Goal: Task Accomplishment & Management: Manage account settings

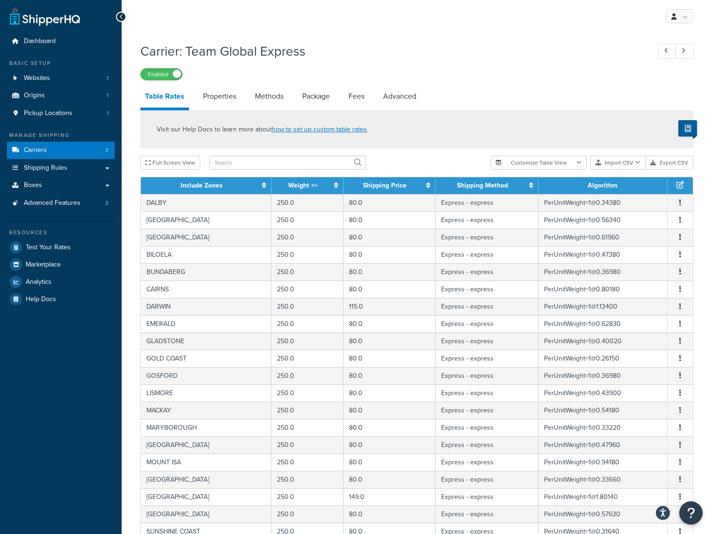
select select "25"
click at [57, 149] on link "Carriers 3" at bounding box center [61, 150] width 108 height 17
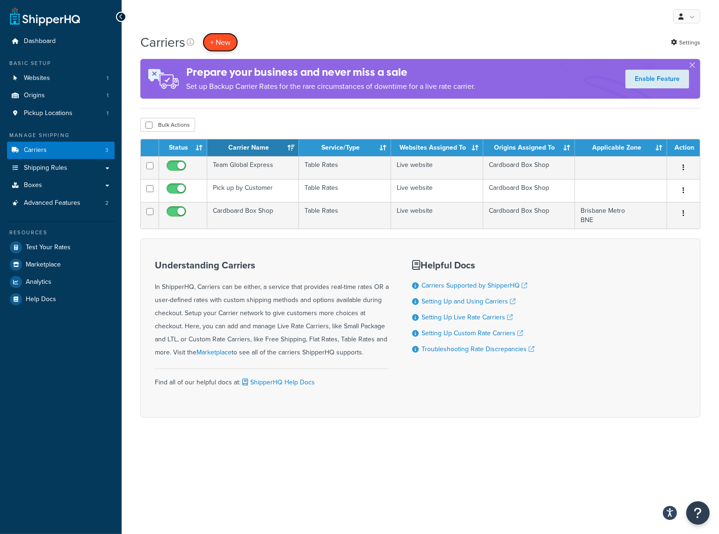
click at [219, 39] on button "+ New" at bounding box center [221, 42] width 36 height 19
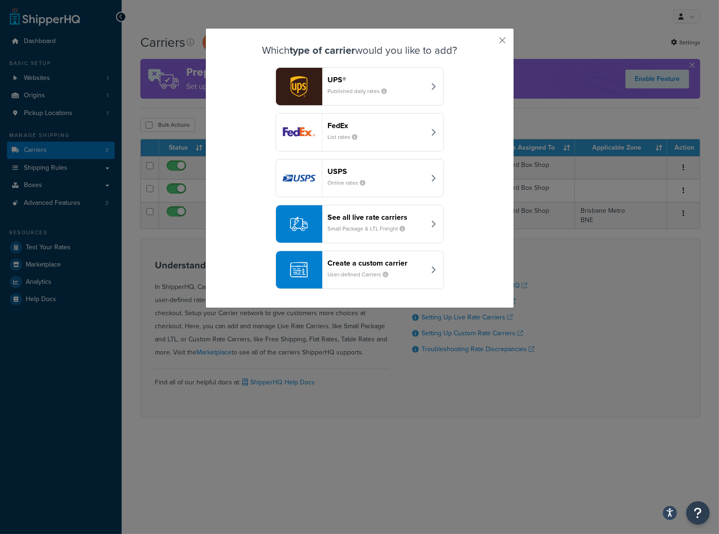
click at [354, 223] on div "See all live rate carriers Small Package & LTL Freight" at bounding box center [377, 224] width 98 height 22
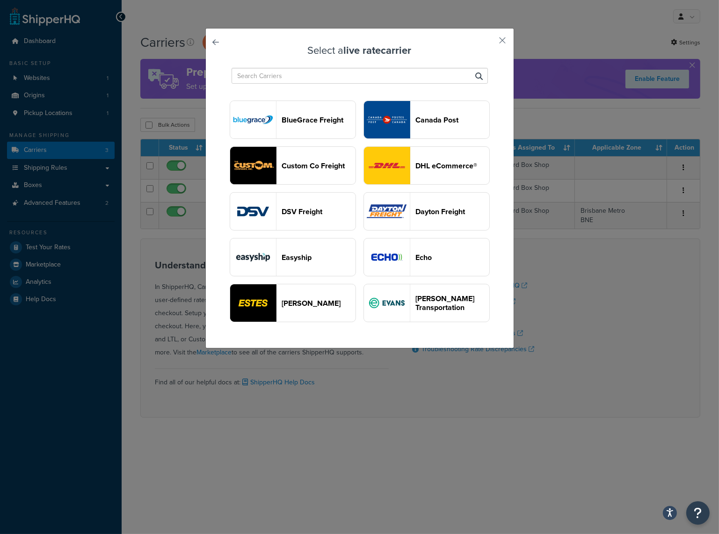
scroll to position [374, 0]
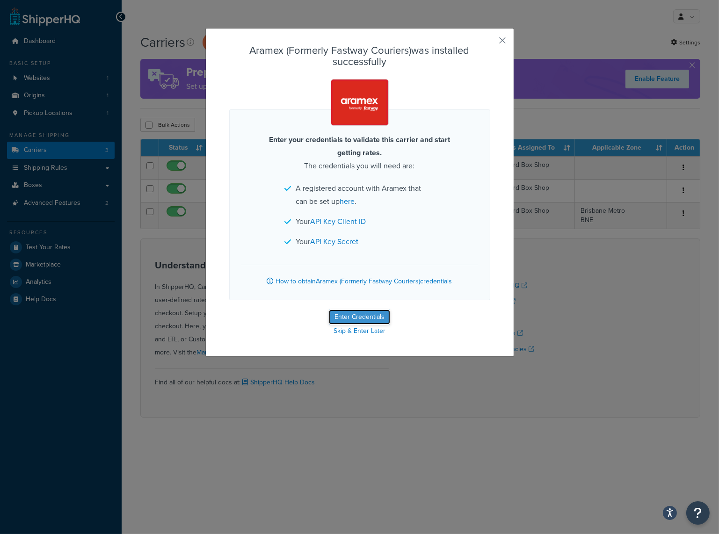
click at [368, 314] on button "Enter Credentials" at bounding box center [359, 317] width 61 height 15
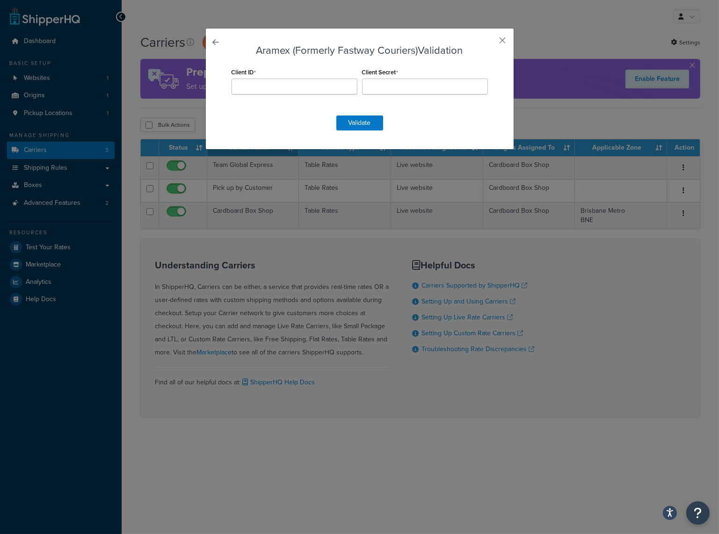
click at [229, 45] on link at bounding box center [229, 45] width 0 height 0
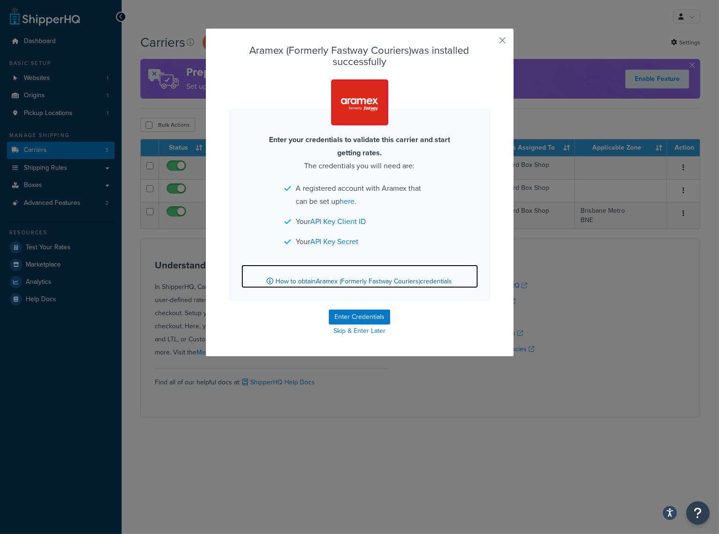
click at [429, 283] on link "How to obtain Aramex (Formerly Fastway Couriers) credentials" at bounding box center [359, 276] width 237 height 23
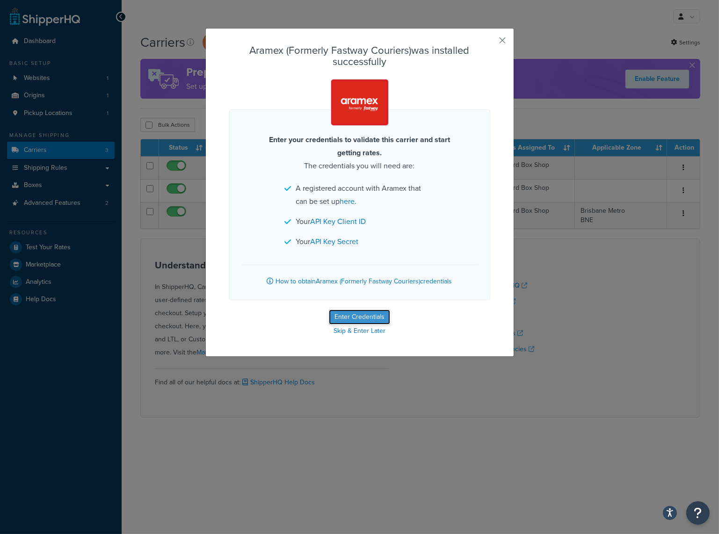
click at [353, 319] on button "Enter Credentials" at bounding box center [359, 317] width 61 height 15
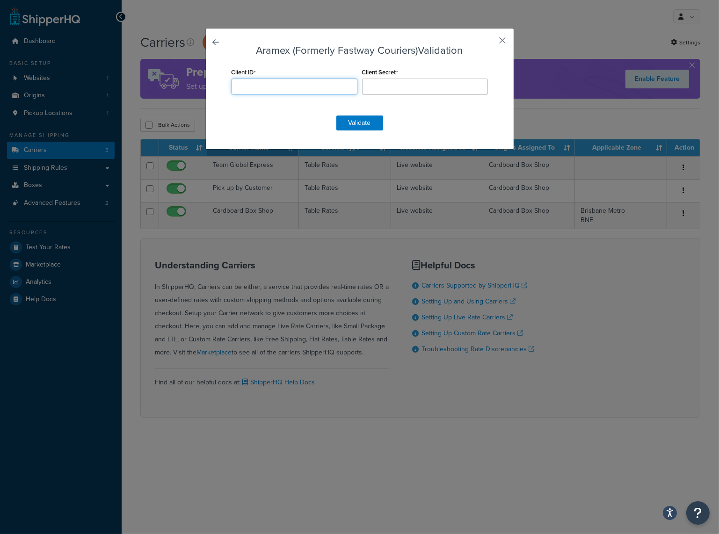
click at [266, 89] on input "Client ID" at bounding box center [295, 87] width 126 height 16
click at [294, 89] on input "Client ID" at bounding box center [295, 87] width 126 height 16
paste input "fw-fl2-BRI2070002-ea826180044b"
type input "fw-fl2-BRI2070002-ea826180044b"
click at [380, 84] on input "Client Secret" at bounding box center [425, 87] width 126 height 16
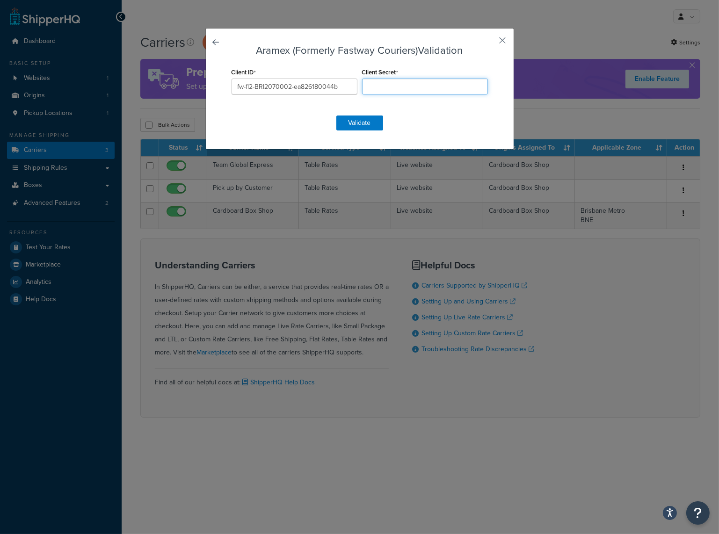
paste input "9a4ac0ba-f84d-42cd-9c12-b35861a50d69"
type input "9a4ac0ba-f84d-42cd-9c12-b35861a50d69"
drag, startPoint x: 340, startPoint y: 86, endPoint x: 219, endPoint y: 84, distance: 120.2
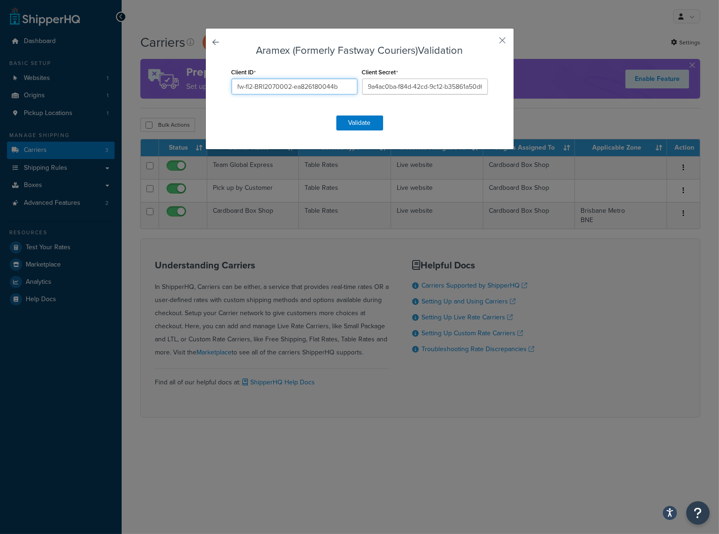
click at [219, 84] on div "Aramex (Formerly Fastway Couriers) Validation Client ID fw-fl2-BRI2070002-ea826…" at bounding box center [359, 89] width 309 height 122
paste input "89f8adf4d990"
type input "fw-fl2-BRI2070002-89f8adf4d990"
click at [361, 122] on button "Validate" at bounding box center [359, 123] width 47 height 15
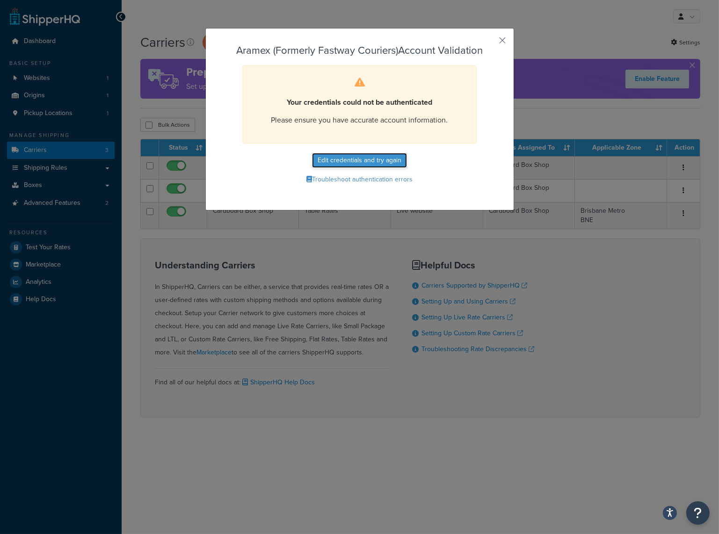
click at [366, 160] on button "Edit credentials and try again" at bounding box center [359, 160] width 95 height 15
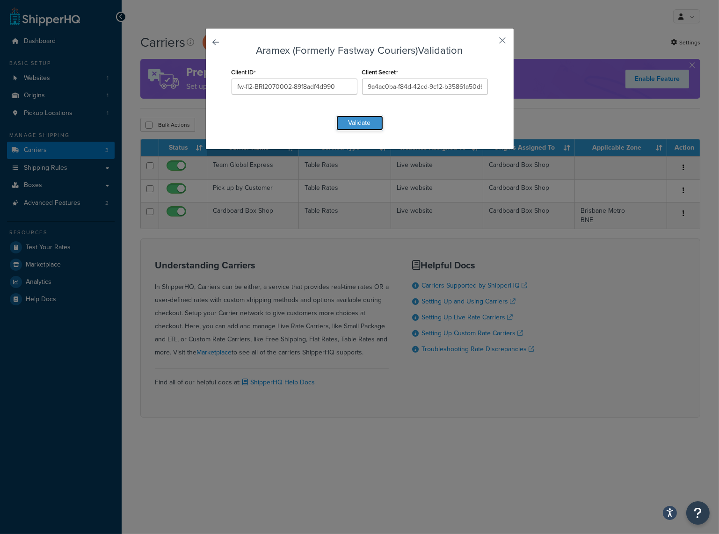
click at [360, 123] on button "Validate" at bounding box center [359, 123] width 47 height 15
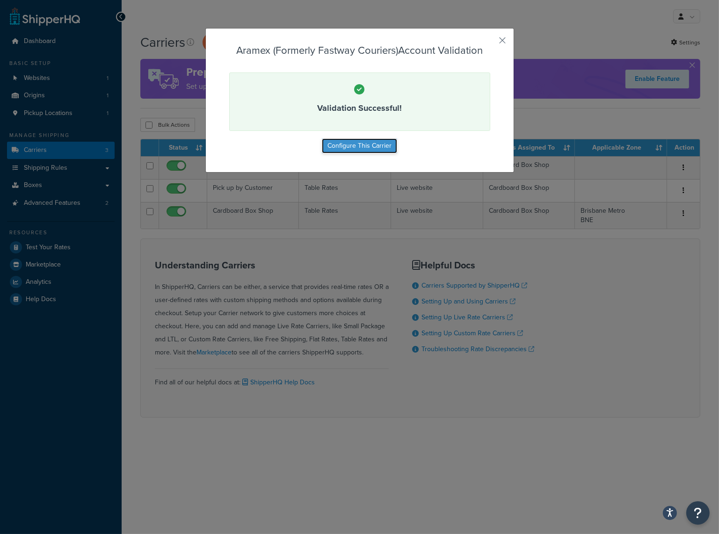
click at [368, 145] on button "Configure This Carrier" at bounding box center [359, 145] width 75 height 15
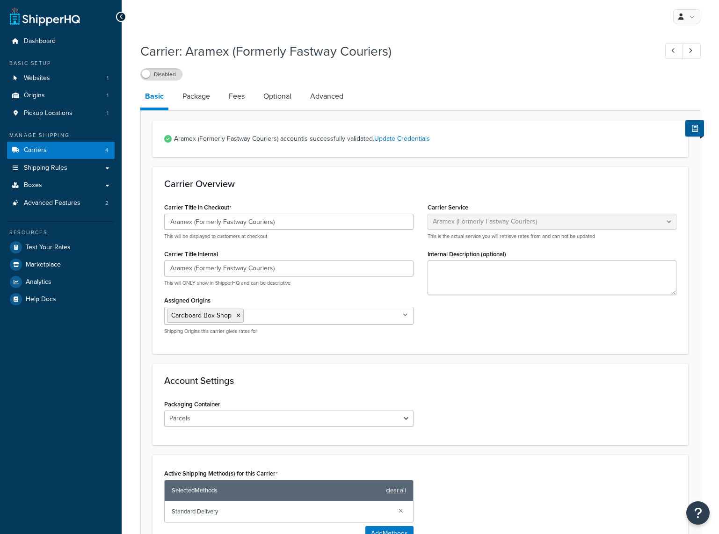
select select "fastwayv2"
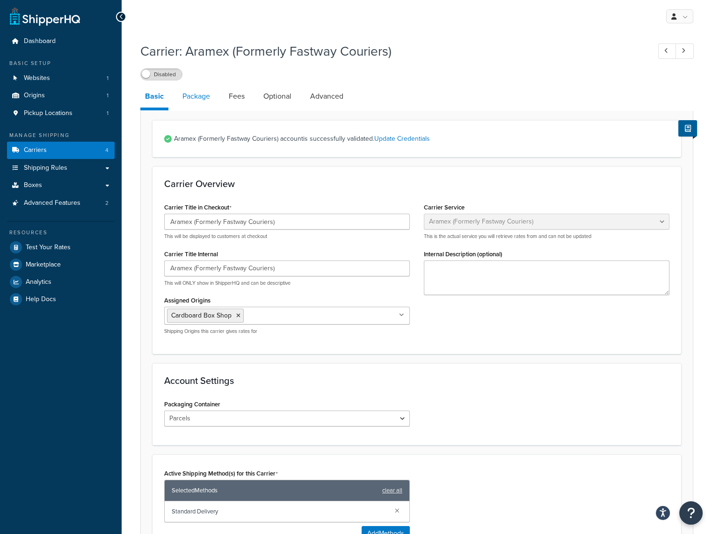
click at [201, 98] on link "Package" at bounding box center [196, 96] width 37 height 22
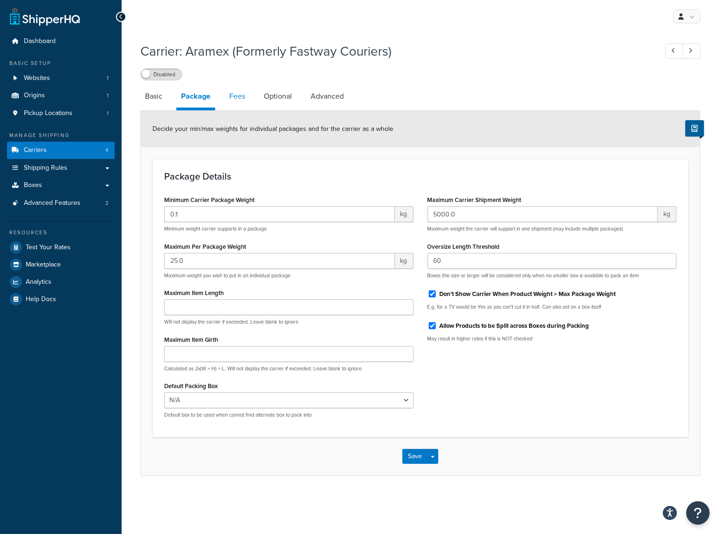
click at [238, 98] on link "Fees" at bounding box center [237, 96] width 25 height 22
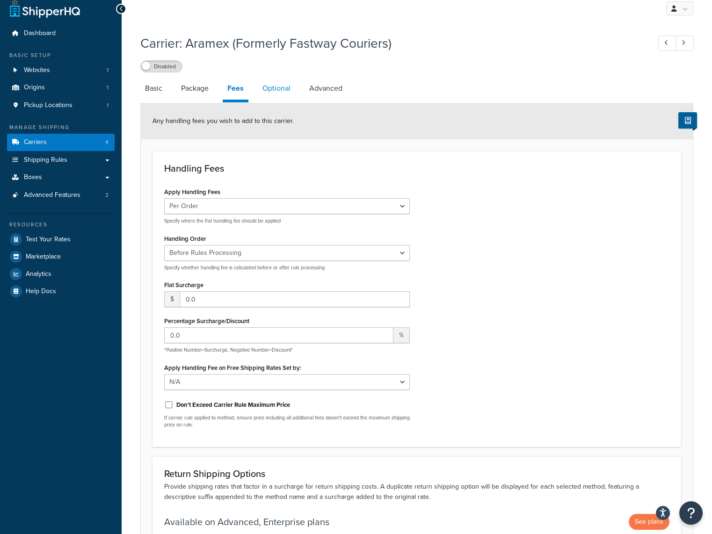
scroll to position [7, 0]
click at [274, 88] on link "Optional" at bounding box center [276, 89] width 37 height 22
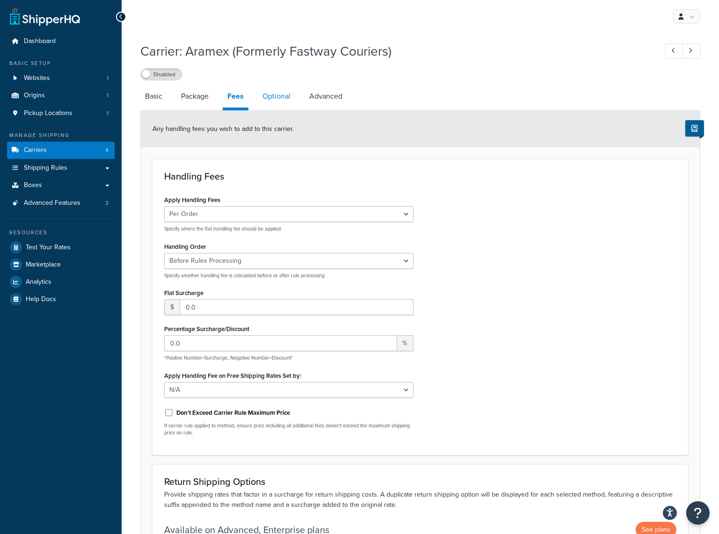
select select "business"
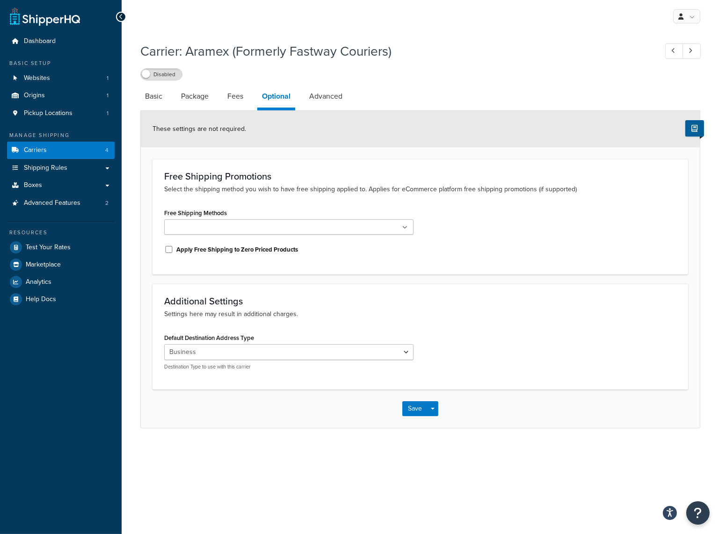
click at [403, 227] on icon at bounding box center [405, 228] width 5 height 6
click at [404, 227] on icon at bounding box center [406, 228] width 4 height 6
click at [325, 98] on link "Advanced" at bounding box center [326, 96] width 43 height 22
select select "false"
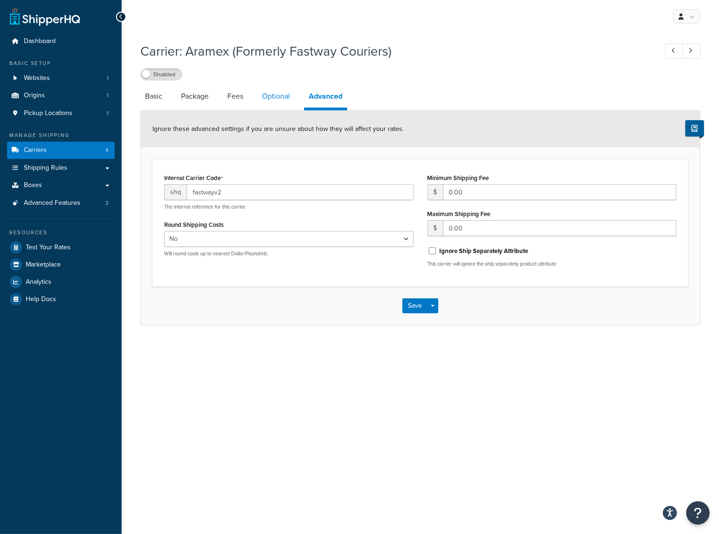
click at [278, 95] on link "Optional" at bounding box center [275, 96] width 37 height 22
select select "business"
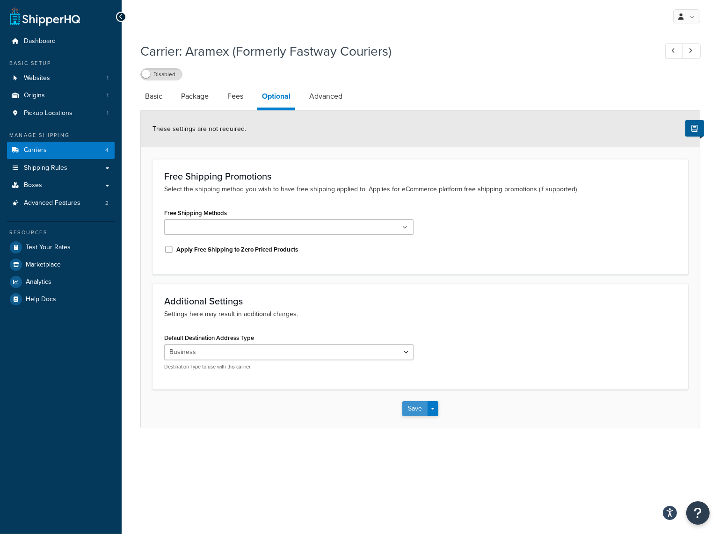
click at [414, 409] on button "Save" at bounding box center [414, 408] width 25 height 15
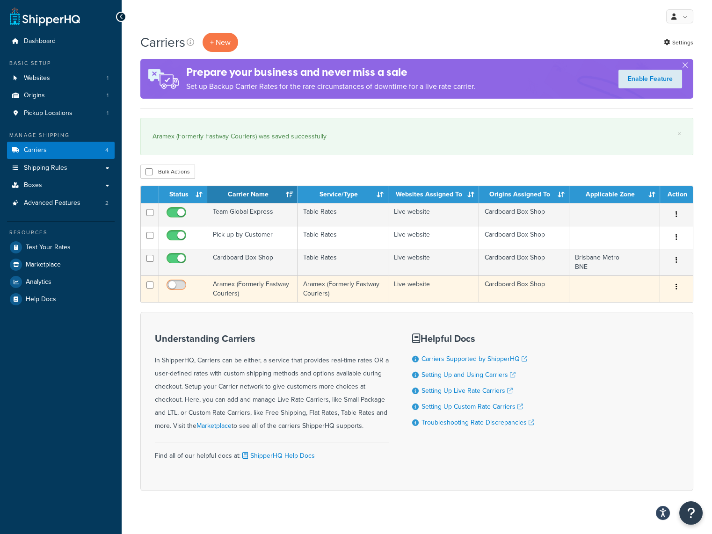
click at [181, 284] on input "checkbox" at bounding box center [178, 288] width 26 height 12
checkbox input "true"
click at [251, 285] on td "Aramex (Formerly Fastway Couriers)" at bounding box center [252, 289] width 90 height 27
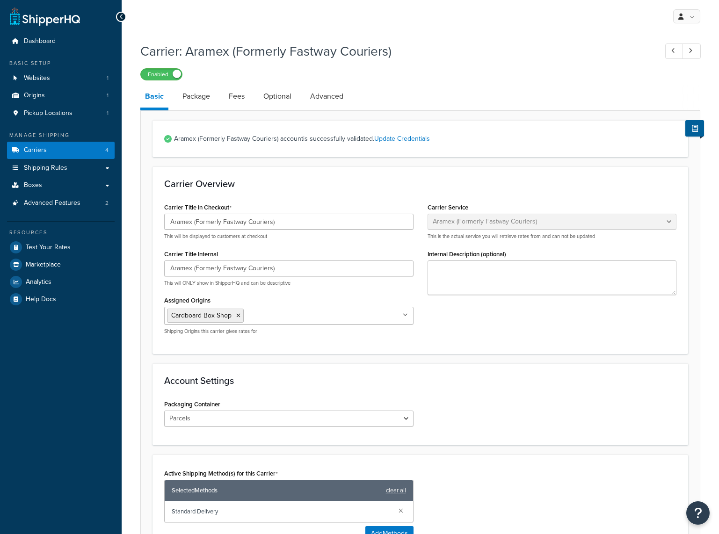
select select "fastwayv2"
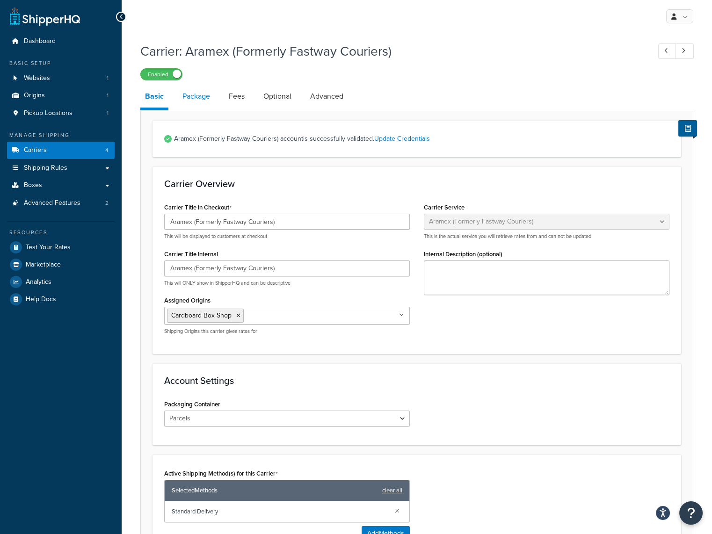
click at [189, 95] on link "Package" at bounding box center [196, 96] width 37 height 22
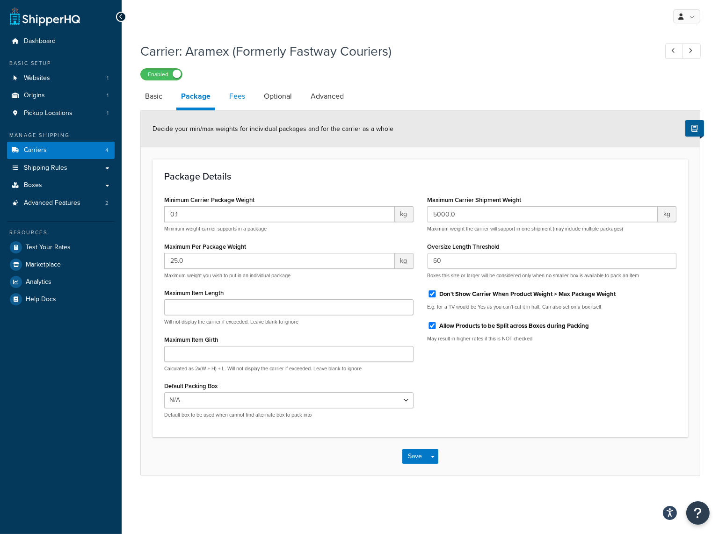
click at [233, 96] on link "Fees" at bounding box center [237, 96] width 25 height 22
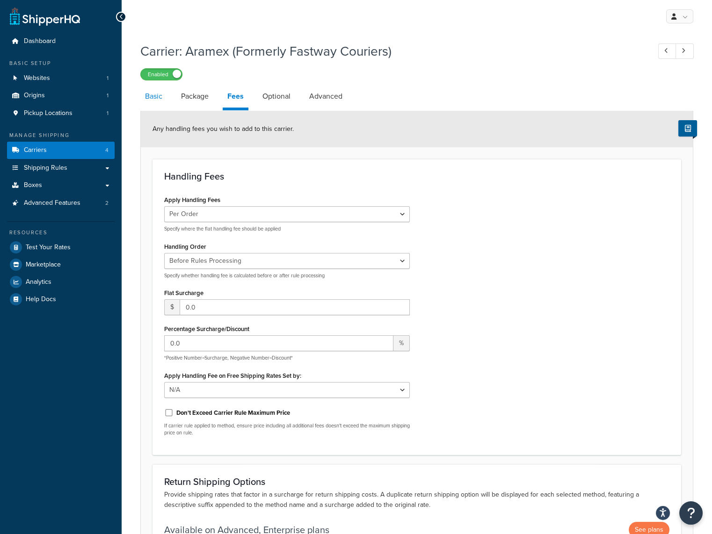
click at [152, 94] on link "Basic" at bounding box center [153, 96] width 27 height 22
select select "fastwayv2"
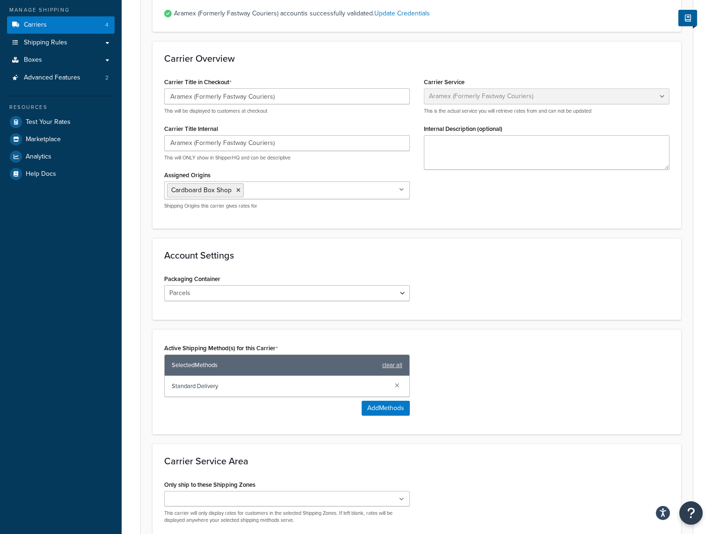
scroll to position [218, 0]
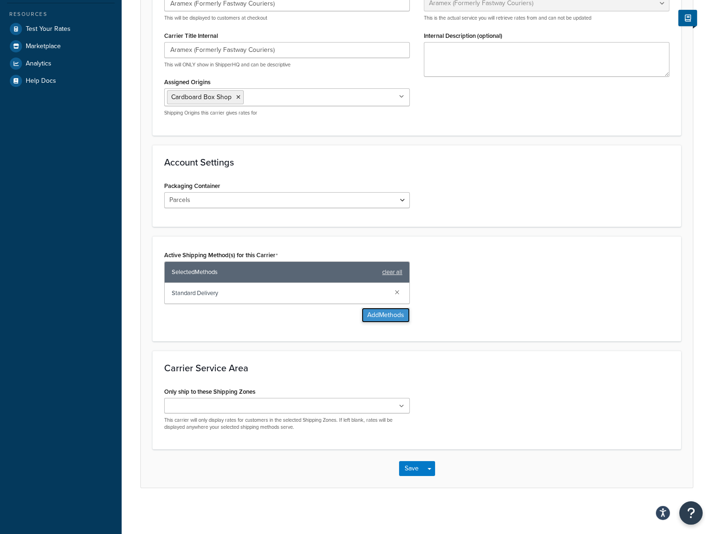
click at [369, 312] on button "Add Methods" at bounding box center [386, 315] width 48 height 15
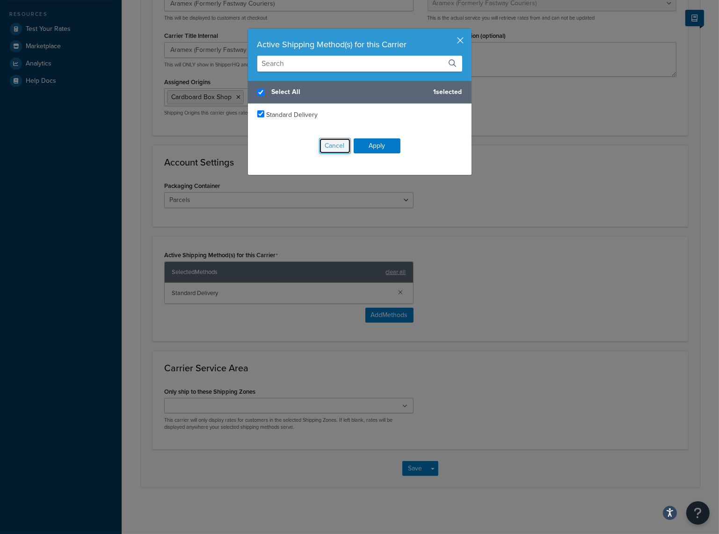
click at [336, 145] on button "Cancel" at bounding box center [335, 146] width 32 height 16
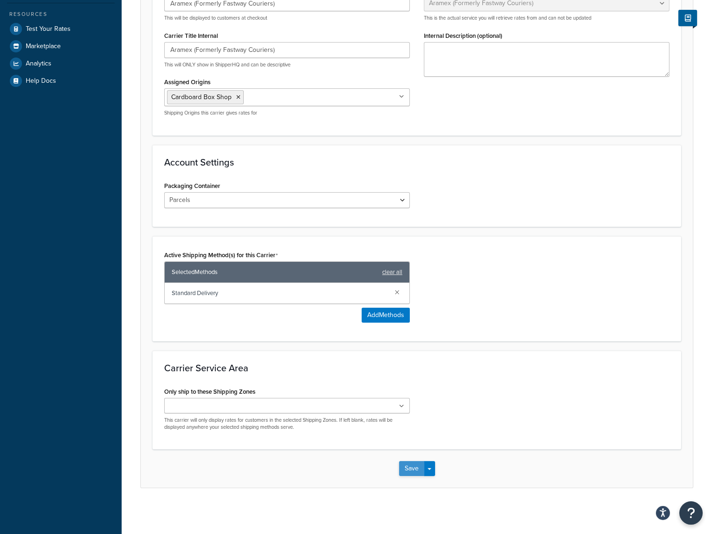
click at [413, 468] on button "Save" at bounding box center [411, 468] width 25 height 15
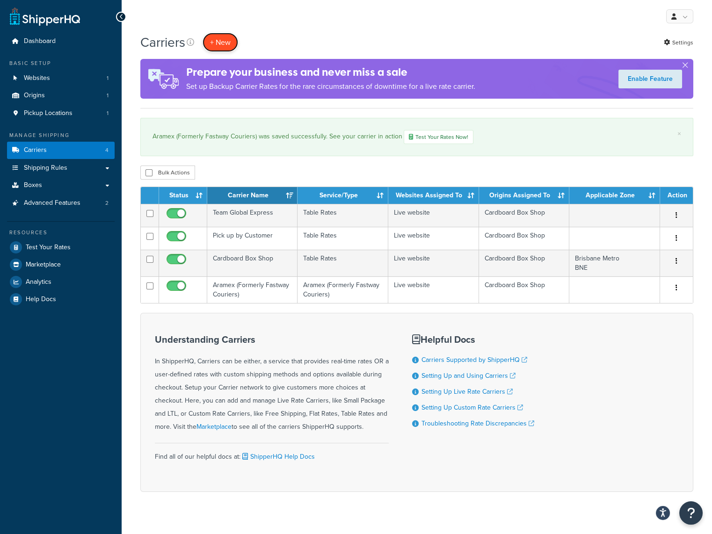
click at [214, 38] on button "+ New" at bounding box center [221, 42] width 36 height 19
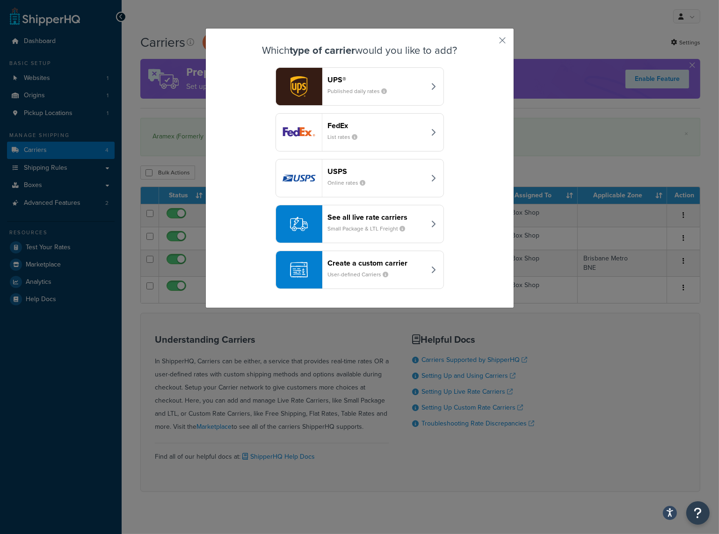
click at [354, 220] on header "See all live rate carriers" at bounding box center [377, 217] width 98 height 9
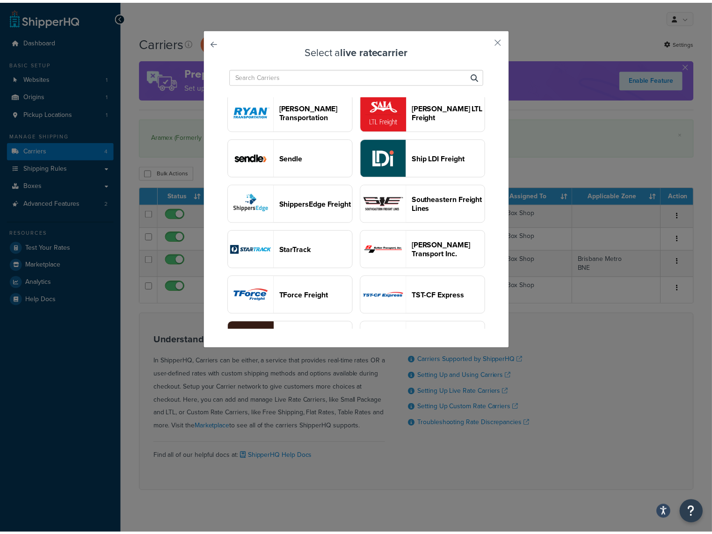
scroll to position [982, 0]
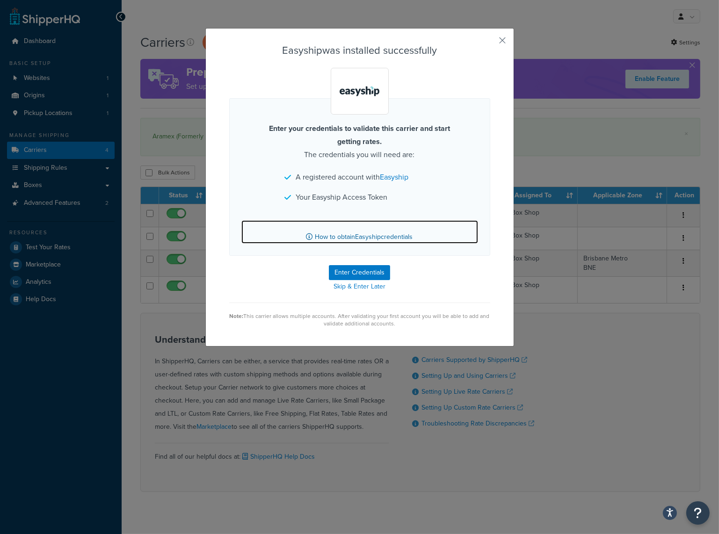
click at [362, 238] on link "How to obtain Easyship credentials" at bounding box center [359, 231] width 237 height 23
click at [593, 356] on div "Easyship was installed successfully Enter your credentials to validate this car…" at bounding box center [359, 267] width 719 height 534
click at [490, 43] on button "button" at bounding box center [489, 44] width 2 height 2
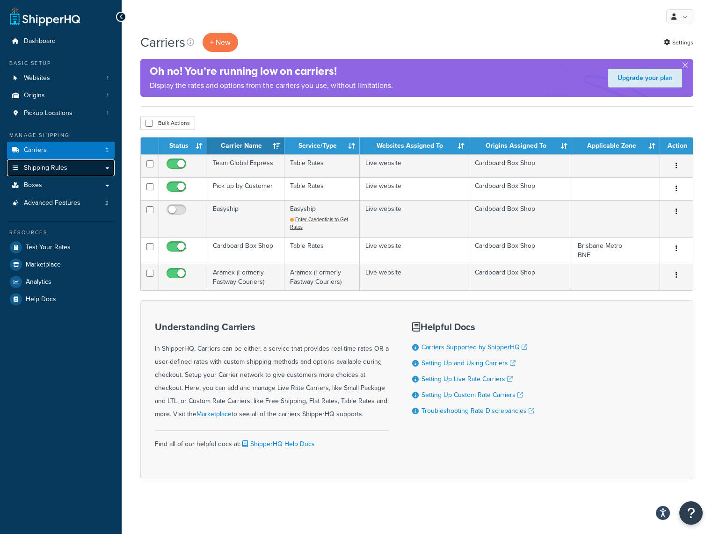
click at [40, 164] on span "Shipping Rules" at bounding box center [46, 168] width 44 height 8
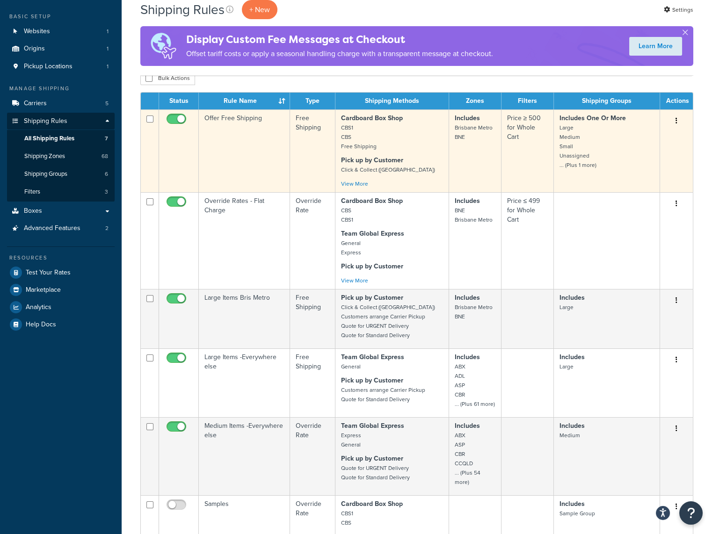
scroll to position [94, 0]
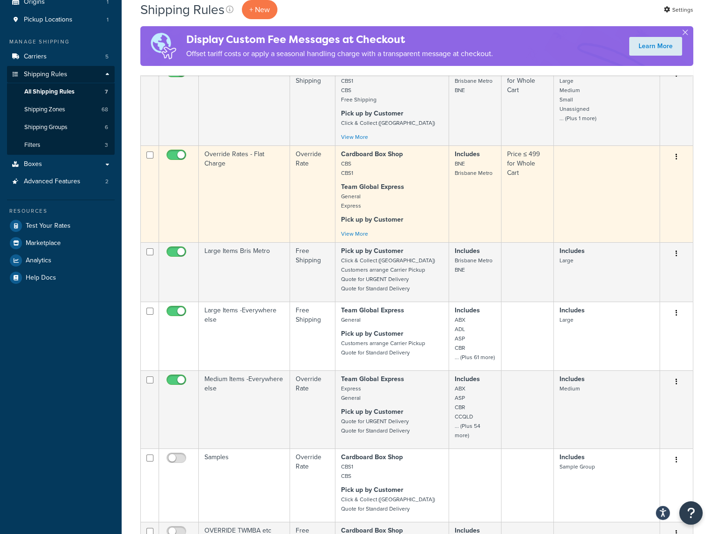
click at [416, 201] on p "Team Global Express General Express" at bounding box center [392, 196] width 102 height 28
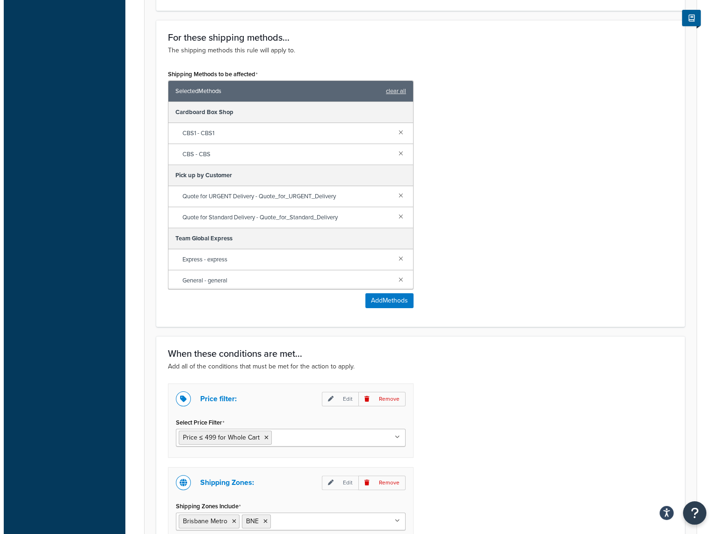
scroll to position [515, 0]
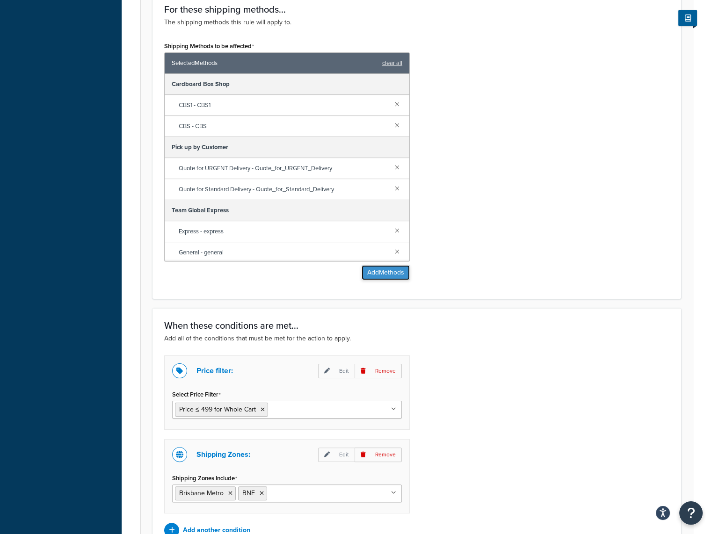
click at [395, 271] on button "Add Methods" at bounding box center [386, 272] width 48 height 15
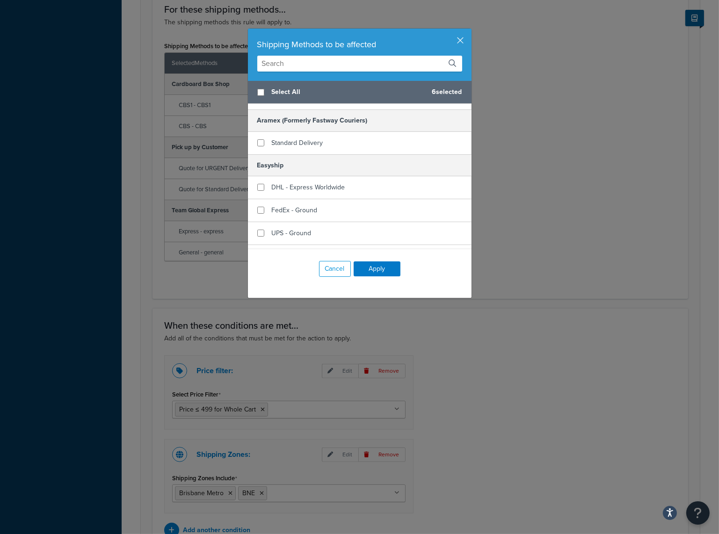
scroll to position [281, 0]
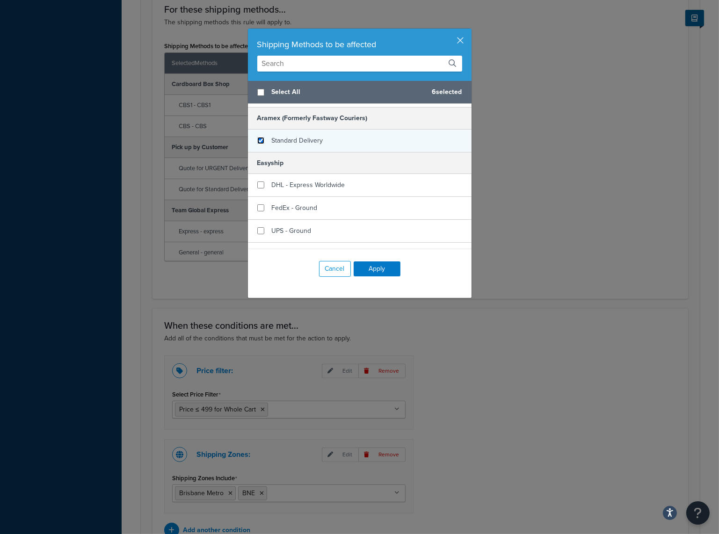
click at [258, 139] on input "checkbox" at bounding box center [260, 140] width 7 height 7
checkbox input "true"
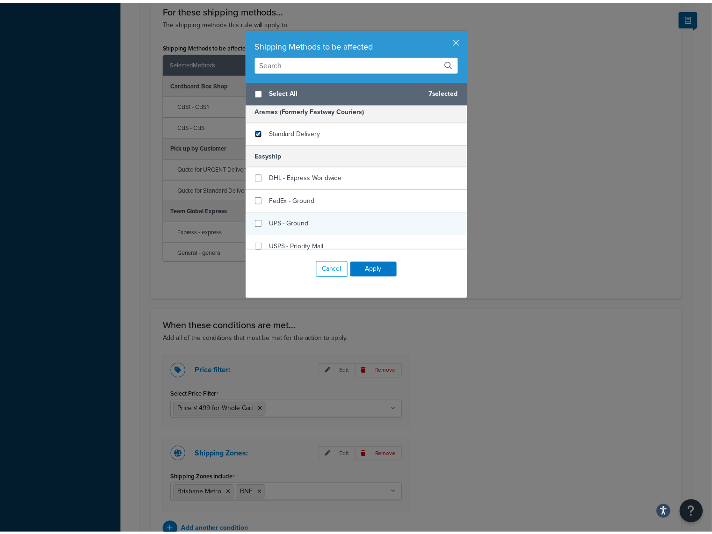
scroll to position [296, 0]
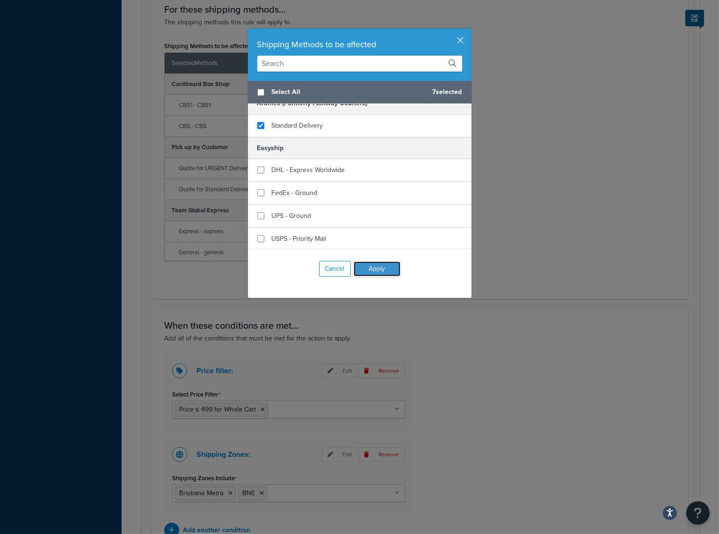
click at [381, 269] on button "Apply" at bounding box center [377, 268] width 47 height 15
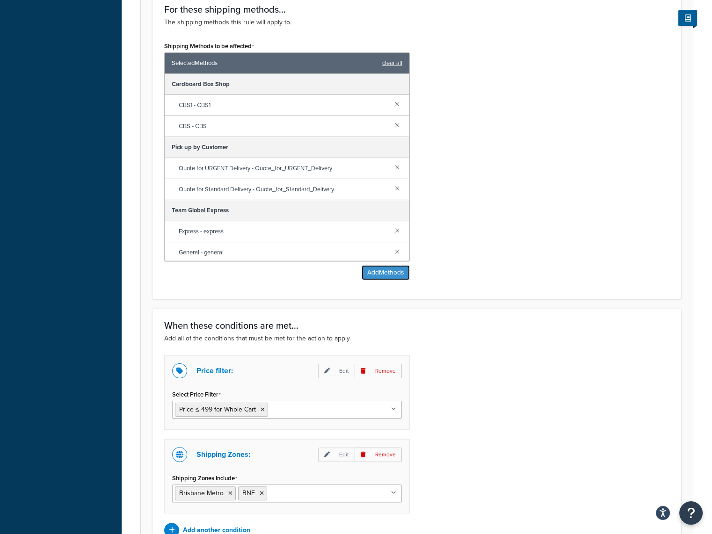
drag, startPoint x: 383, startPoint y: 273, endPoint x: 333, endPoint y: 279, distance: 50.5
click at [333, 279] on div "Shipping Methods to be affected Selected Methods clear all Cardboard Box Shop C…" at bounding box center [287, 159] width 246 height 241
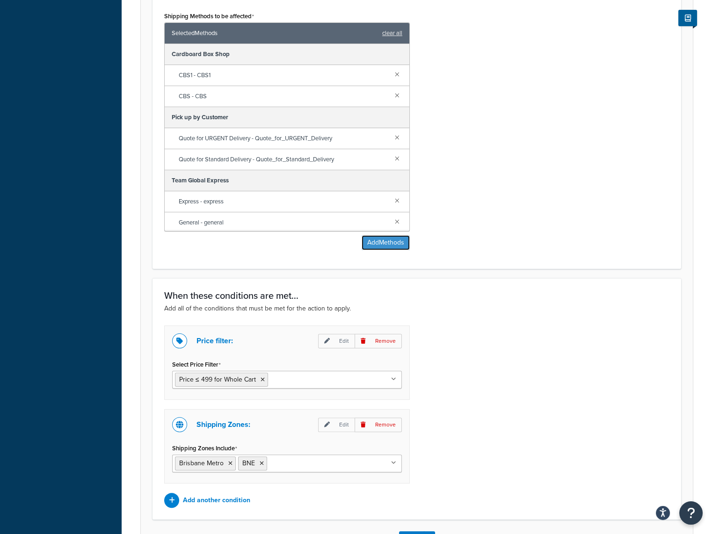
scroll to position [615, 0]
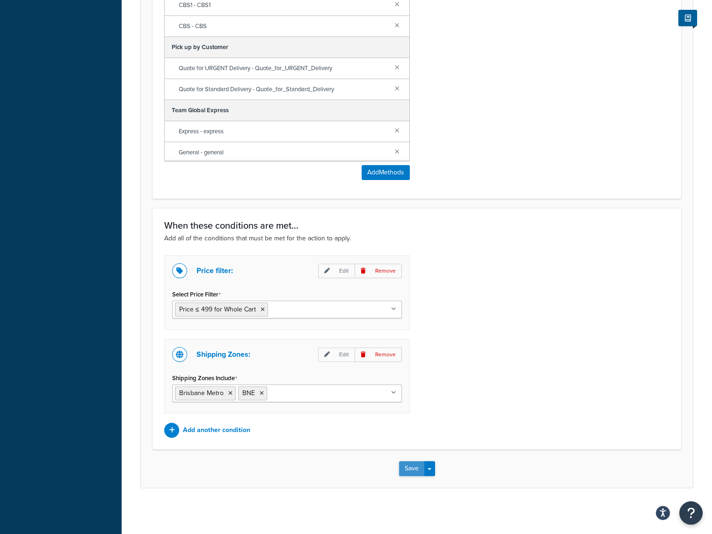
click at [413, 463] on button "Save" at bounding box center [411, 468] width 25 height 15
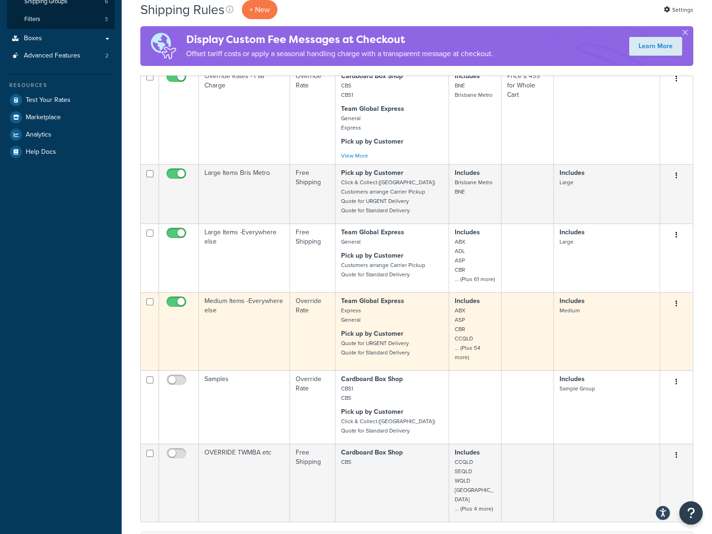
scroll to position [234, 0]
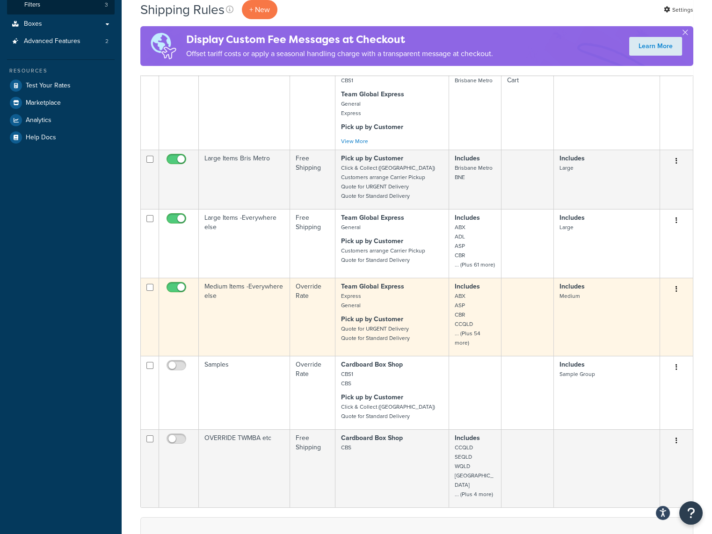
click at [424, 315] on p "Pick up by Customer Quote for URGENT Delivery Quote for Standard Delivery" at bounding box center [392, 329] width 102 height 28
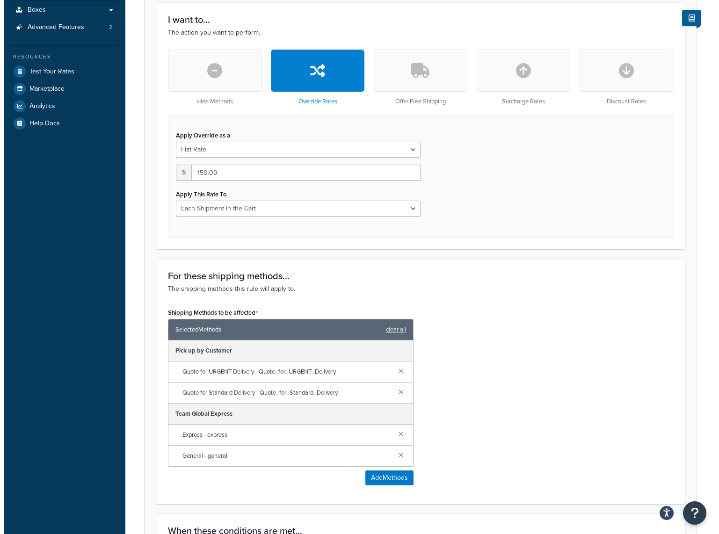
scroll to position [281, 0]
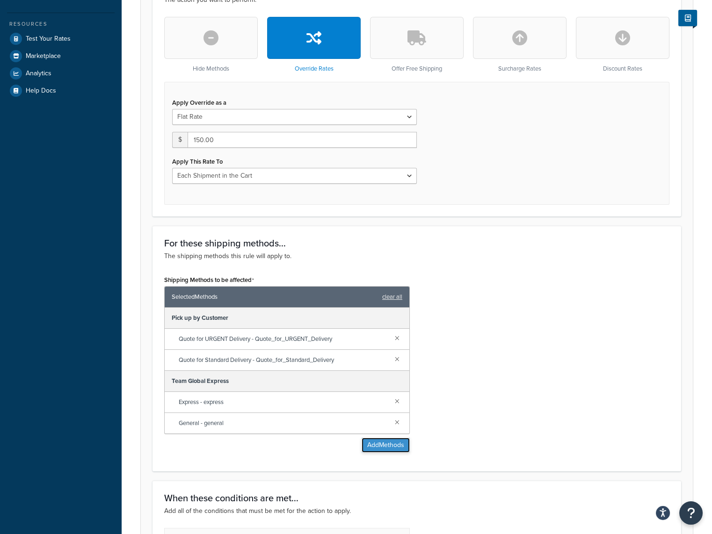
click at [377, 441] on button "Add Methods" at bounding box center [386, 445] width 48 height 15
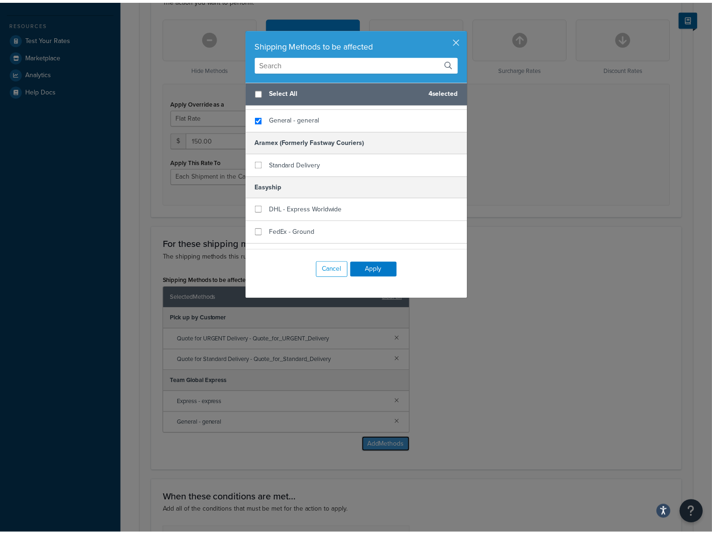
scroll to position [296, 0]
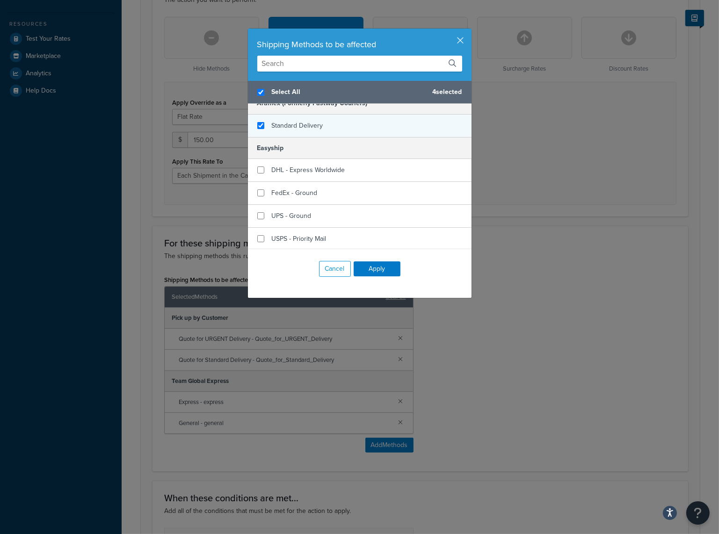
checkbox input "true"
click at [305, 123] on span "Standard Delivery" at bounding box center [297, 126] width 51 height 10
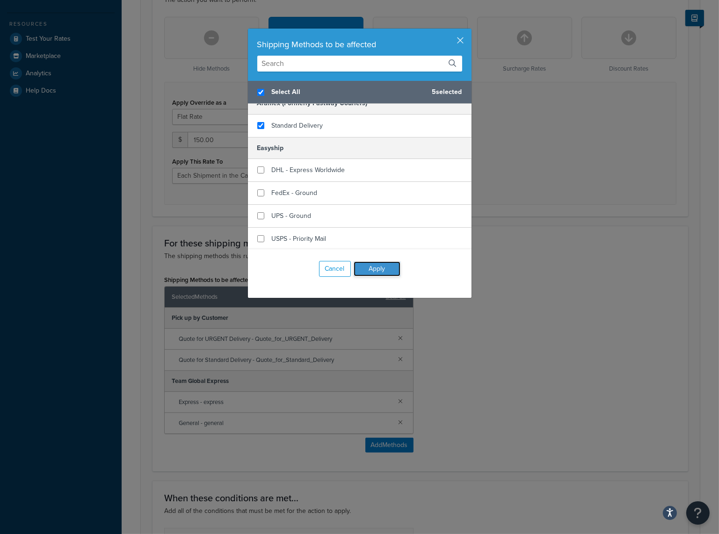
click at [374, 269] on button "Apply" at bounding box center [377, 268] width 47 height 15
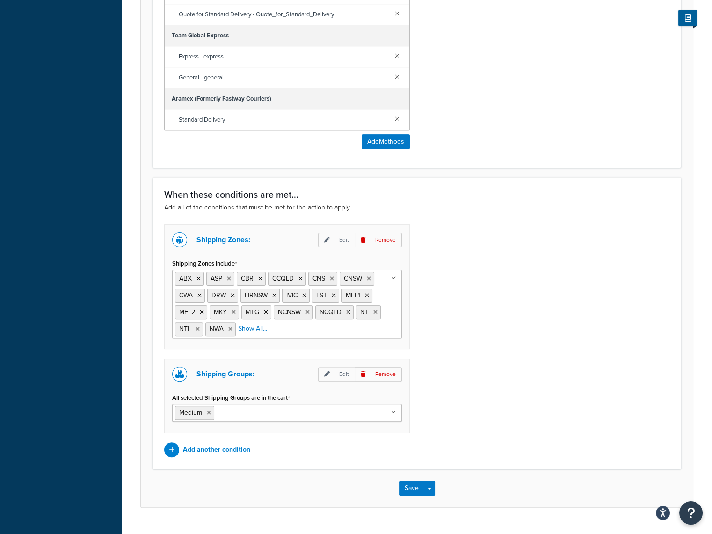
scroll to position [646, 0]
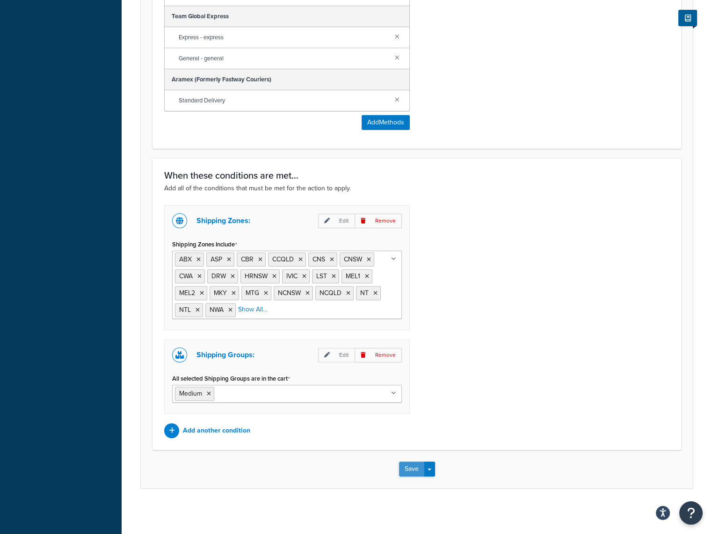
click at [410, 468] on button "Save" at bounding box center [411, 469] width 25 height 15
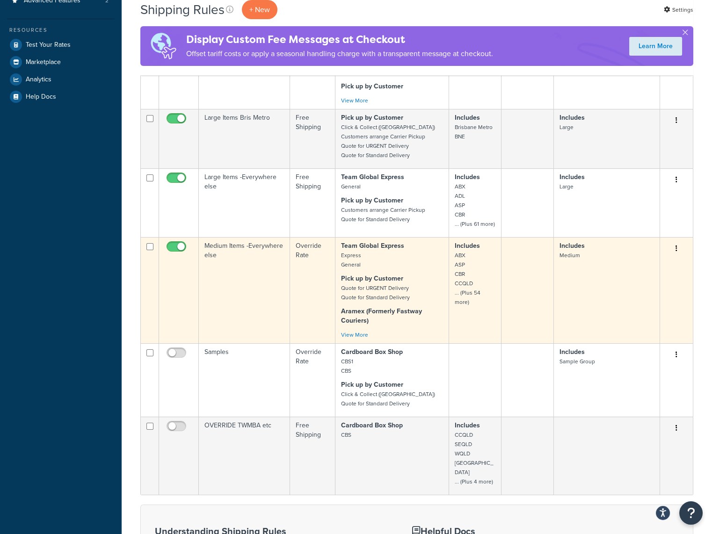
scroll to position [281, 0]
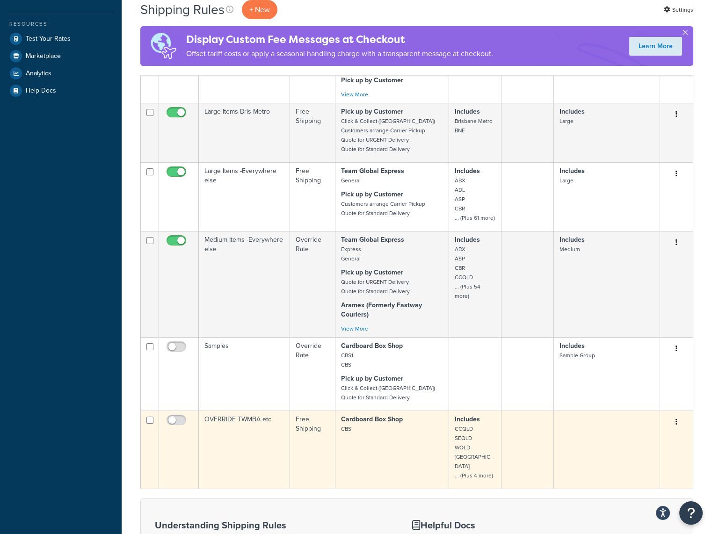
click at [388, 444] on td "Cardboard Box Shop CBS" at bounding box center [392, 450] width 114 height 78
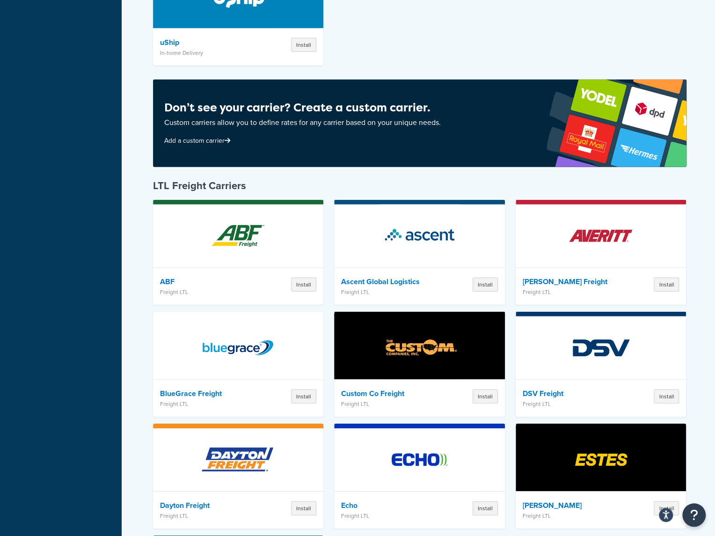
scroll to position [1225, 0]
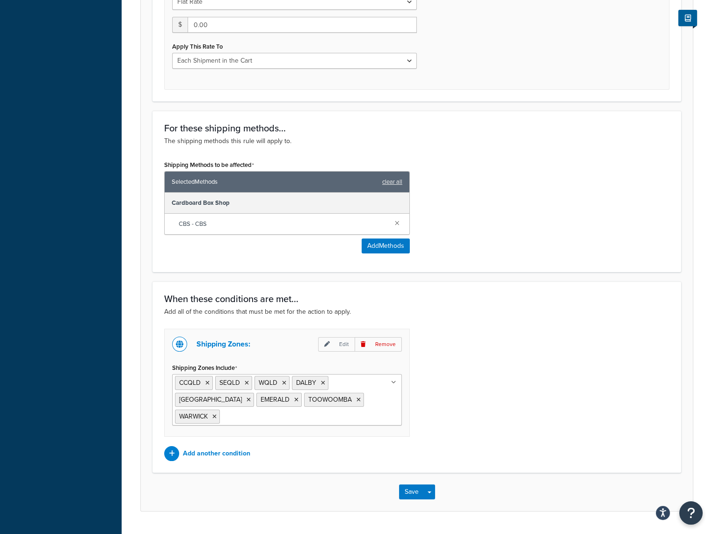
scroll to position [417, 0]
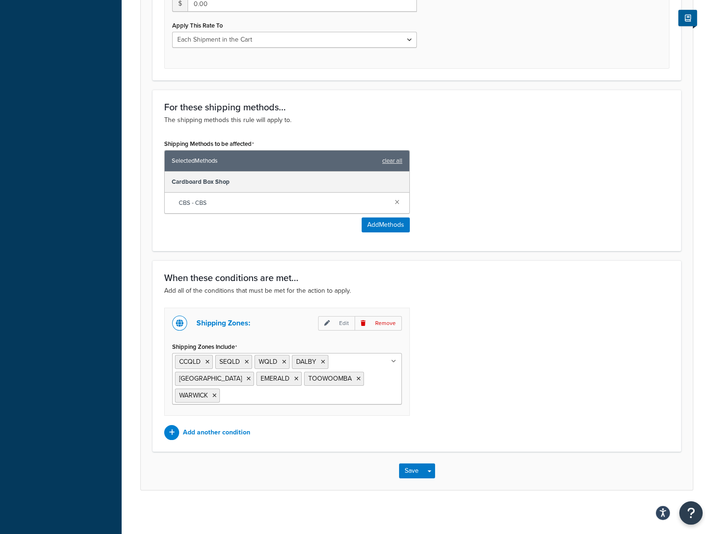
click at [341, 384] on ul "CCQLD SEQLD WQLD [PERSON_NAME] EMERALD TOOWOOMBA WARWICK" at bounding box center [287, 378] width 230 height 51
type input "n"
click at [483, 281] on h3 "When these conditions are met..." at bounding box center [416, 278] width 505 height 10
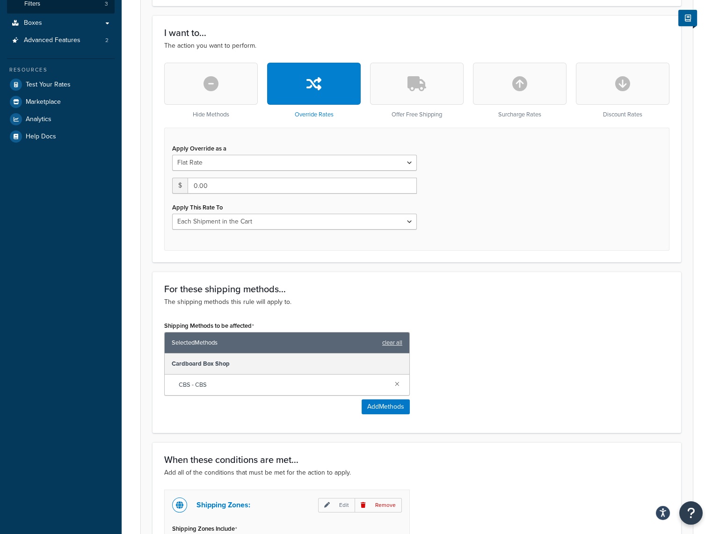
scroll to position [230, 0]
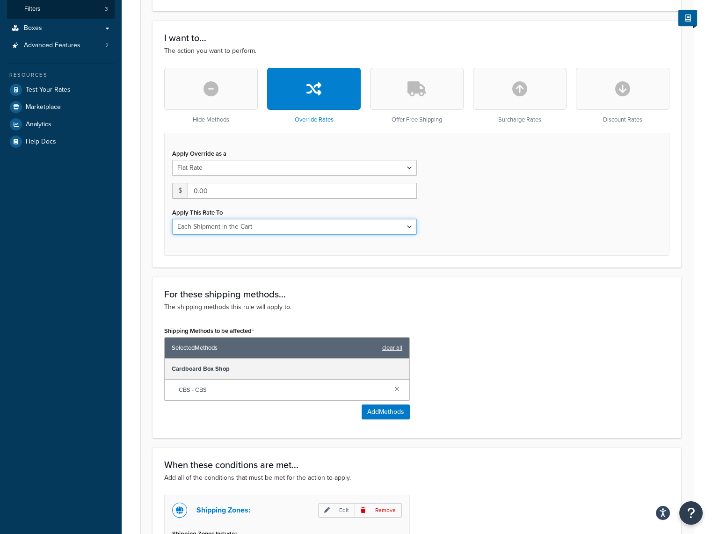
click at [284, 227] on select "Each Shipment in the Cart Each Shipping Group in the Cart Each Item within a Sh…" at bounding box center [294, 227] width 245 height 16
click at [172, 219] on select "Each Shipment in the Cart Each Shipping Group in the Cart Each Item within a Sh…" at bounding box center [294, 227] width 245 height 16
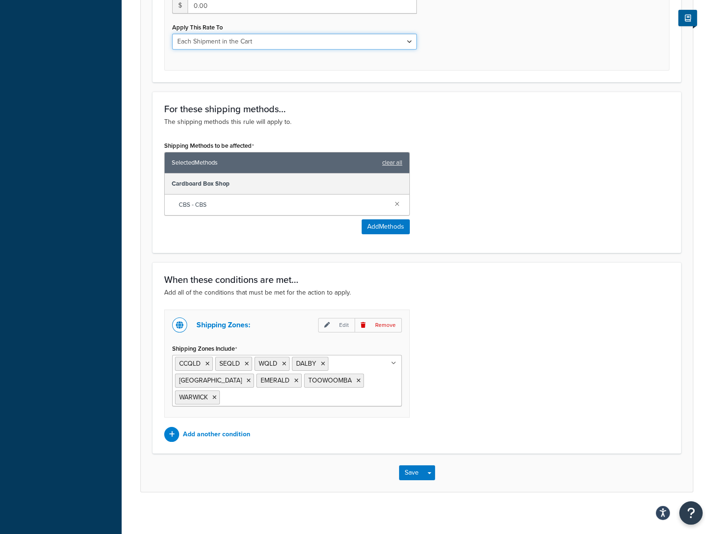
scroll to position [417, 0]
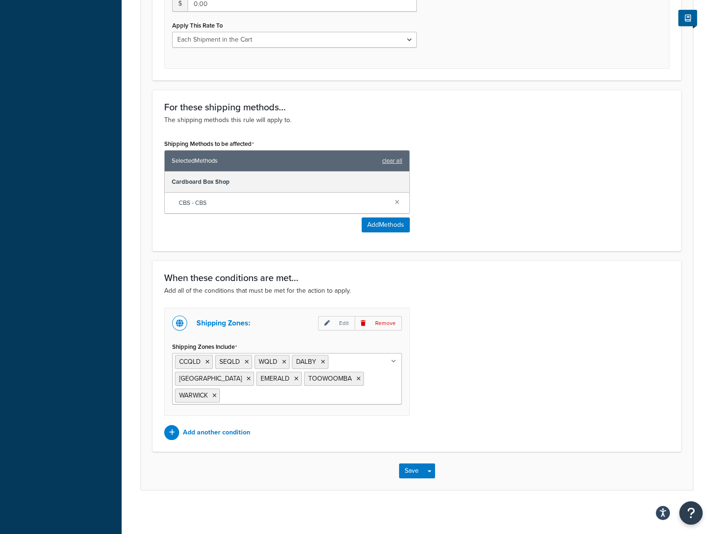
click at [392, 362] on icon at bounding box center [393, 362] width 5 height 6
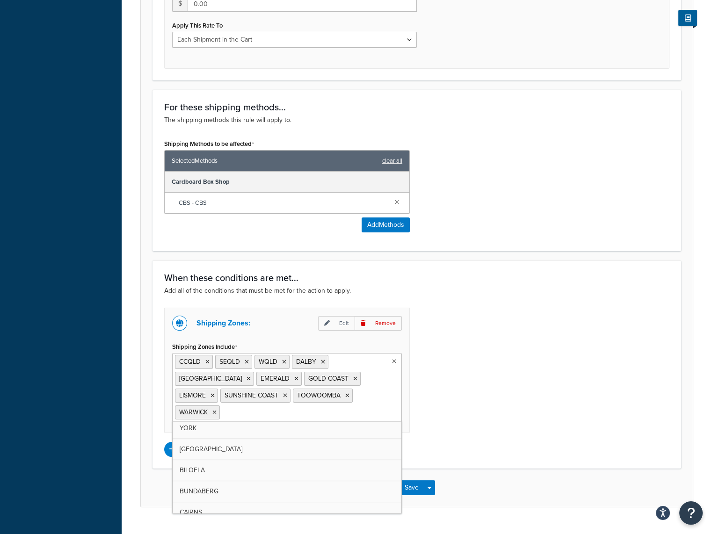
scroll to position [777, 0]
click at [477, 389] on div "Shipping Zones: Edit Remove Shipping Zones Include CCQLD SEQLD WQLD DALBY ROMA …" at bounding box center [416, 382] width 519 height 149
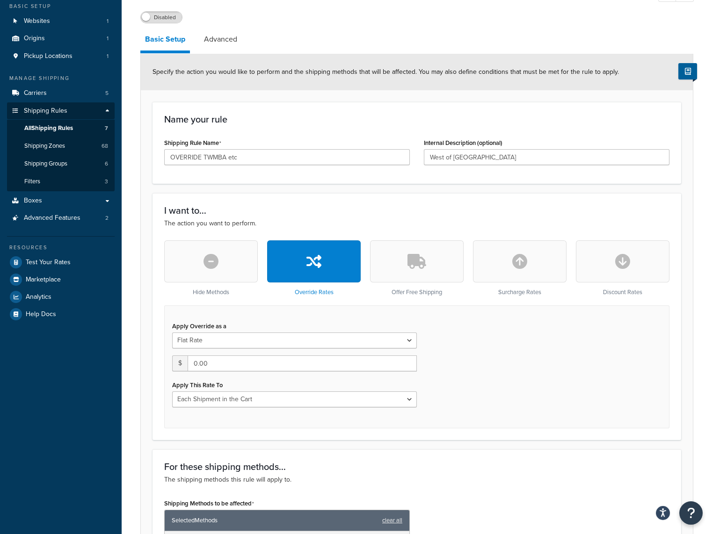
scroll to position [13, 0]
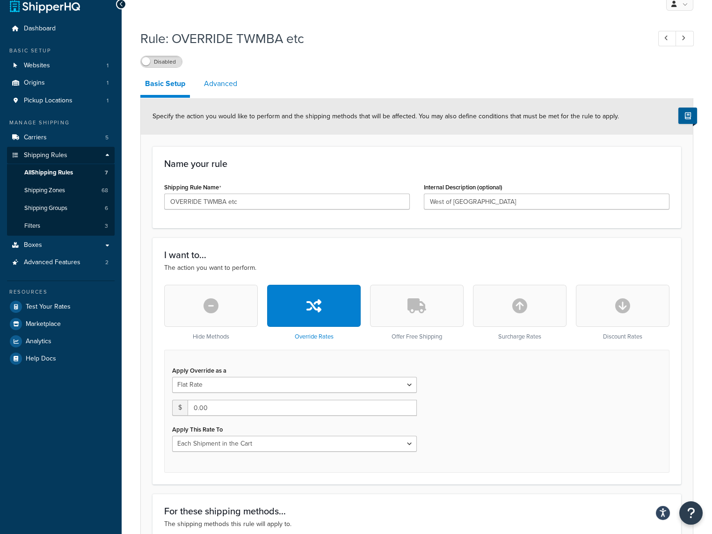
click at [226, 83] on link "Advanced" at bounding box center [220, 84] width 43 height 22
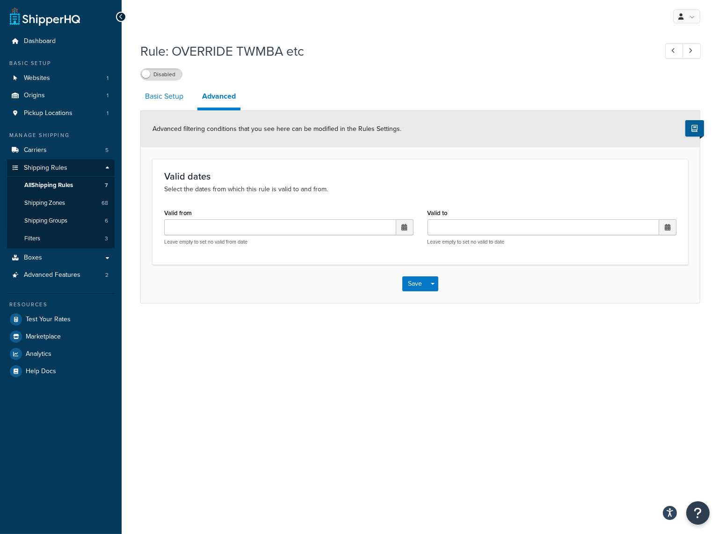
click at [160, 95] on link "Basic Setup" at bounding box center [164, 96] width 48 height 22
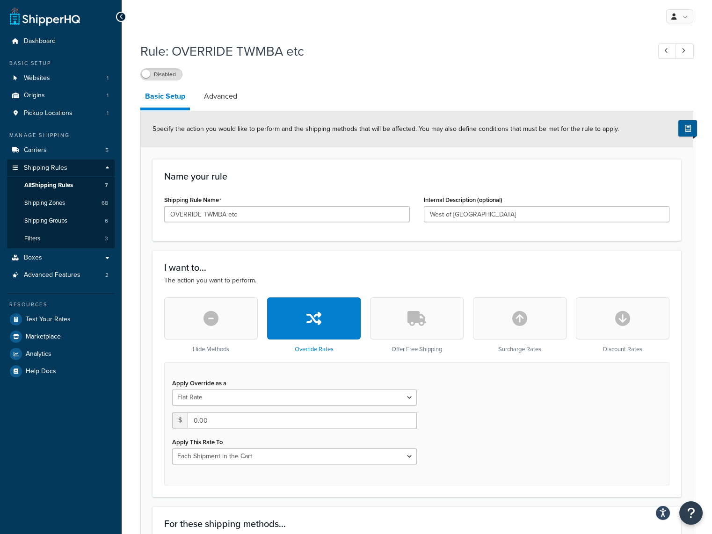
click at [524, 327] on button "button" at bounding box center [520, 319] width 94 height 42
type input "0"
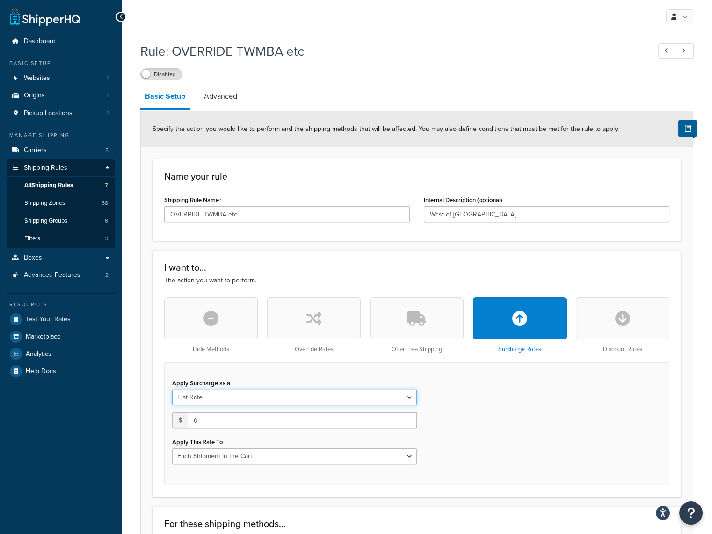
click at [398, 397] on select "Flat Rate Percentage Flat Rate & Percentage" at bounding box center [294, 398] width 245 height 16
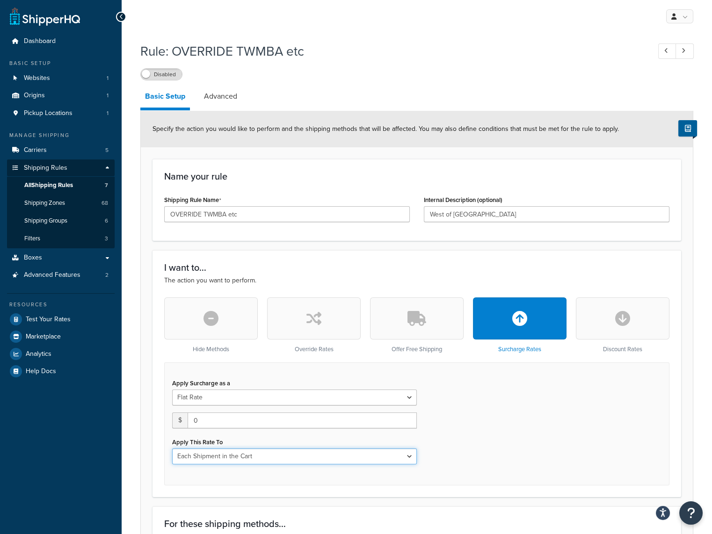
click at [343, 456] on select "Each Shipment in the Cart Each Shipping Group in the Cart Each Item within a Sh…" at bounding box center [294, 457] width 245 height 16
click at [339, 318] on button "button" at bounding box center [314, 319] width 94 height 42
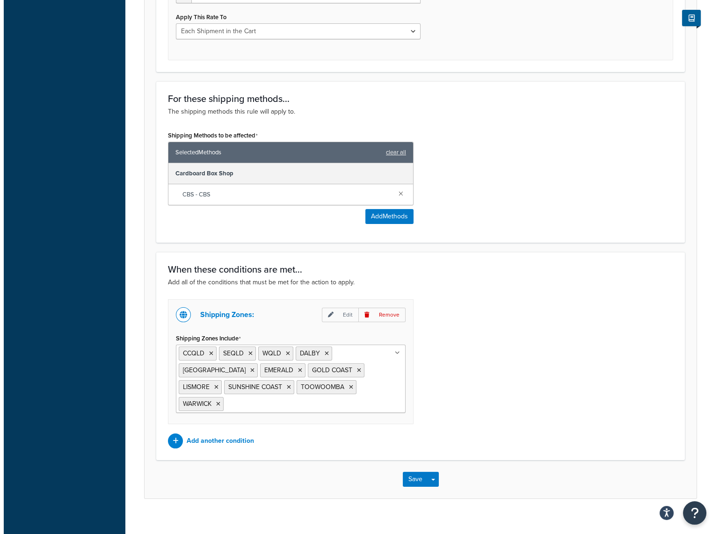
scroll to position [434, 0]
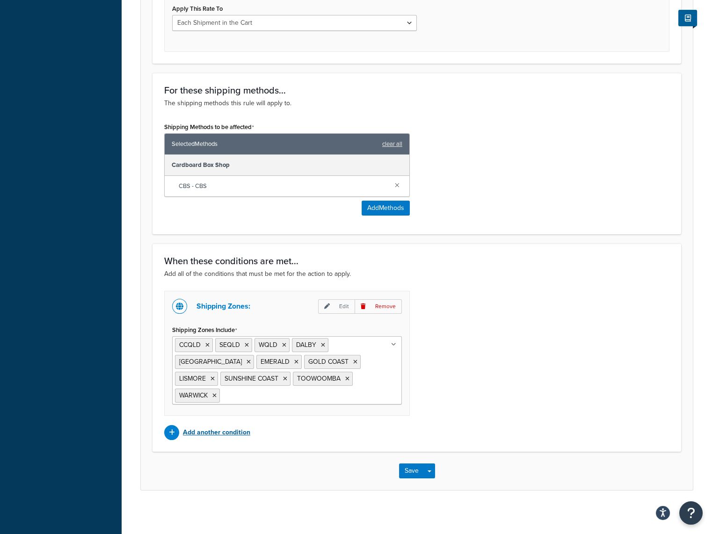
click at [220, 432] on p "Add another condition" at bounding box center [216, 432] width 67 height 13
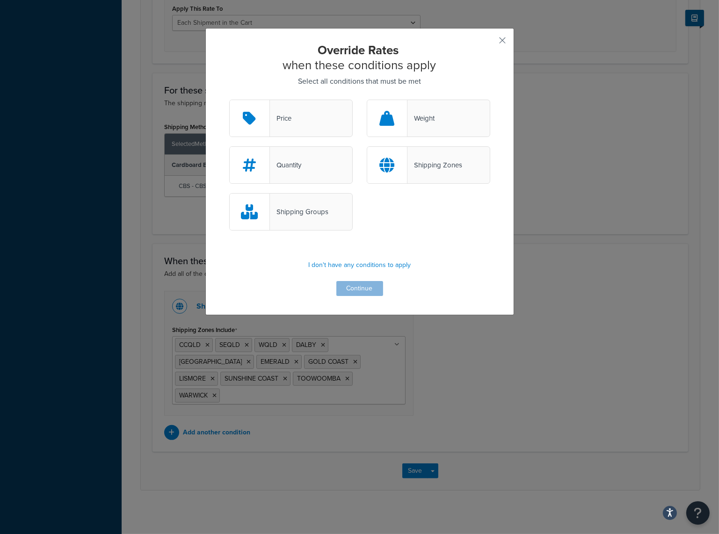
click at [291, 209] on div "Shipping Groups" at bounding box center [299, 211] width 58 height 13
click at [0, 0] on input "Shipping Groups" at bounding box center [0, 0] width 0 height 0
click at [351, 287] on button "Continue" at bounding box center [359, 288] width 47 height 15
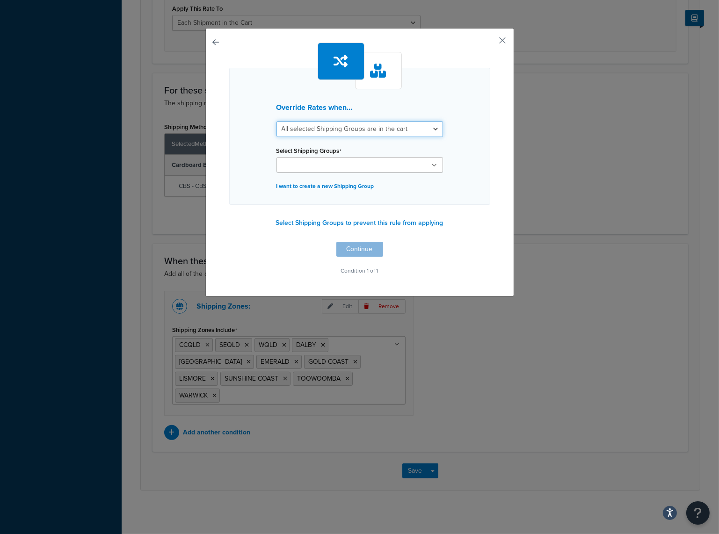
click at [338, 126] on select "All selected Shipping Groups are in the cart Any selected Shipping Groups are i…" at bounding box center [359, 129] width 167 height 16
click at [340, 164] on input "Select Shipping Groups" at bounding box center [320, 165] width 83 height 10
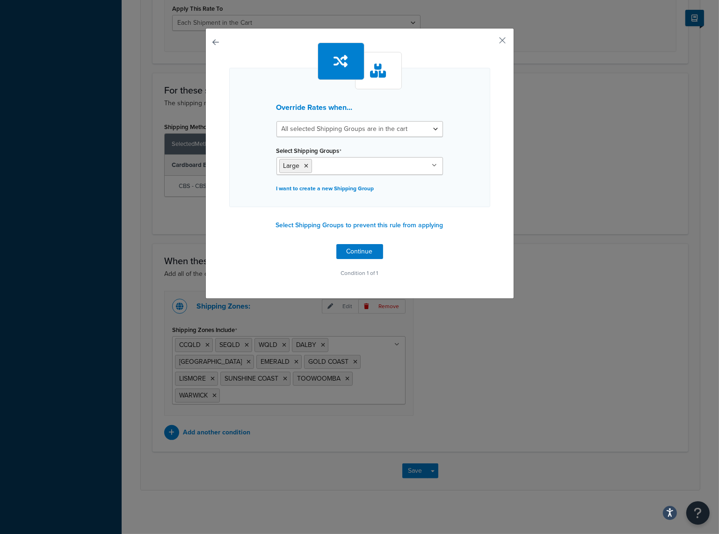
click at [458, 254] on div "Override Rates when... All selected Shipping Groups are in the cart Any selecte…" at bounding box center [359, 161] width 261 height 237
click at [356, 248] on button "Continue" at bounding box center [359, 251] width 47 height 15
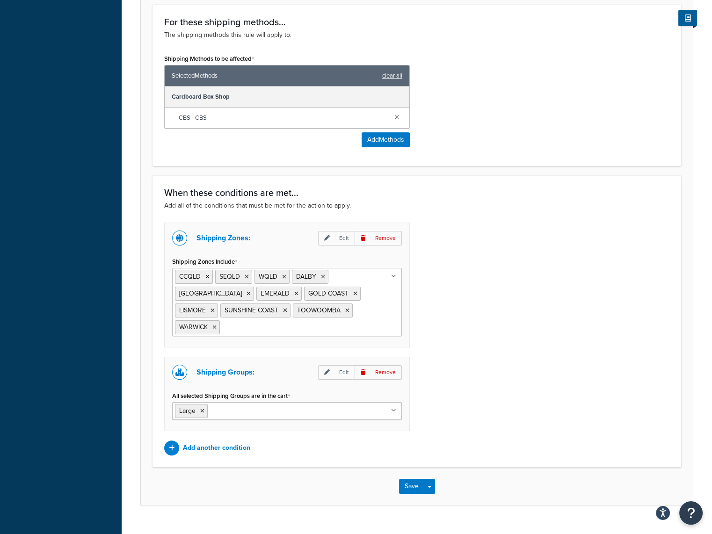
scroll to position [517, 0]
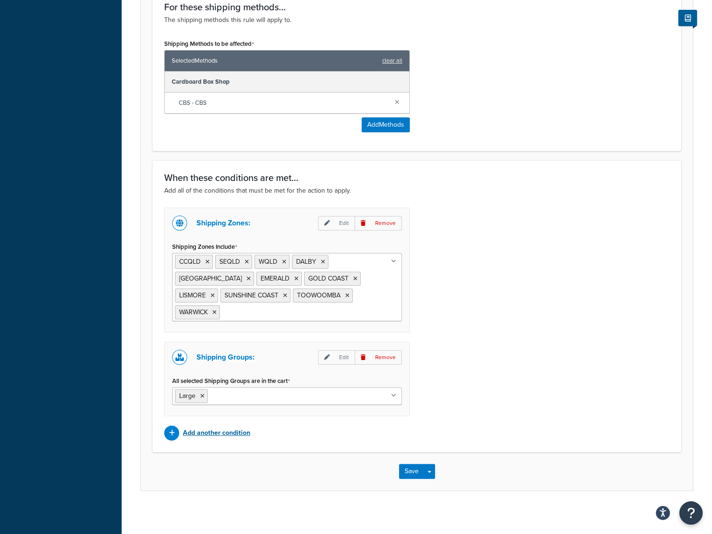
click at [189, 430] on p "Add another condition" at bounding box center [216, 433] width 67 height 13
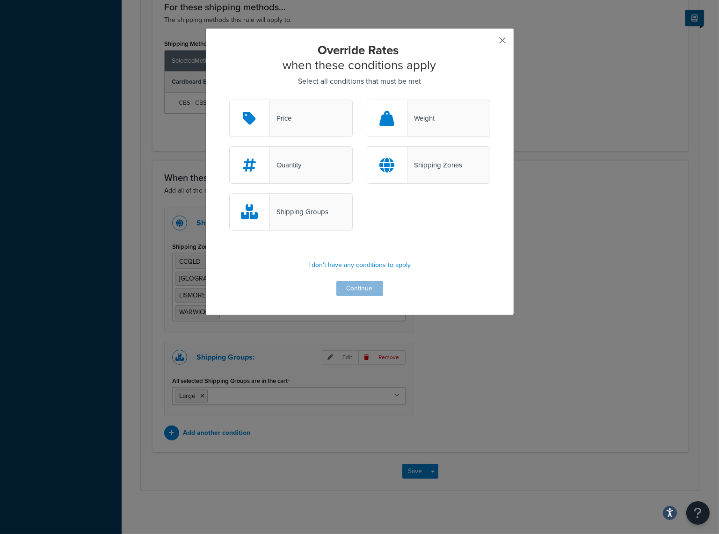
click at [490, 43] on button "button" at bounding box center [489, 44] width 2 height 2
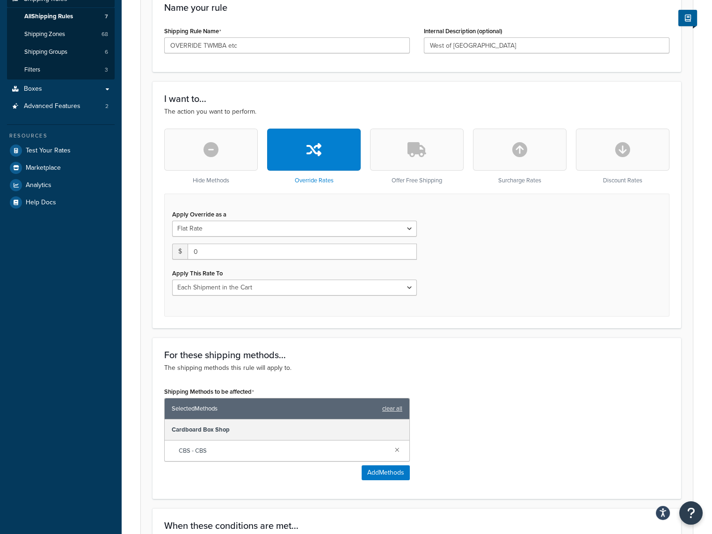
scroll to position [143, 0]
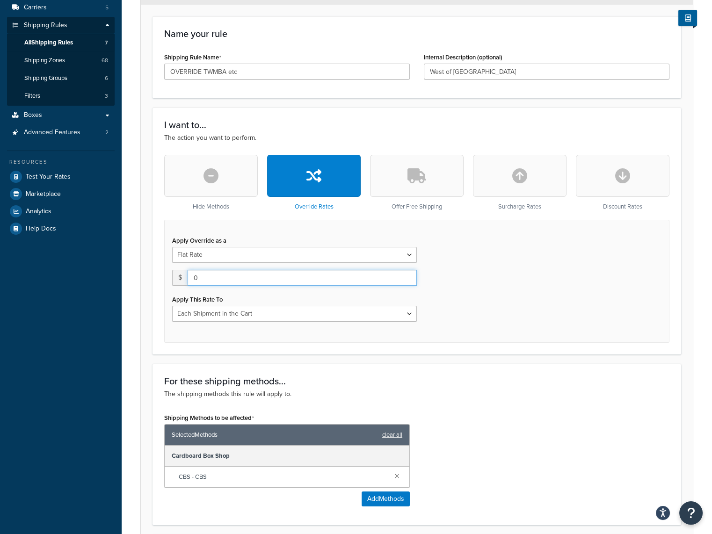
drag, startPoint x: 203, startPoint y: 276, endPoint x: 194, endPoint y: 275, distance: 8.9
click at [194, 275] on input "0" at bounding box center [302, 278] width 229 height 16
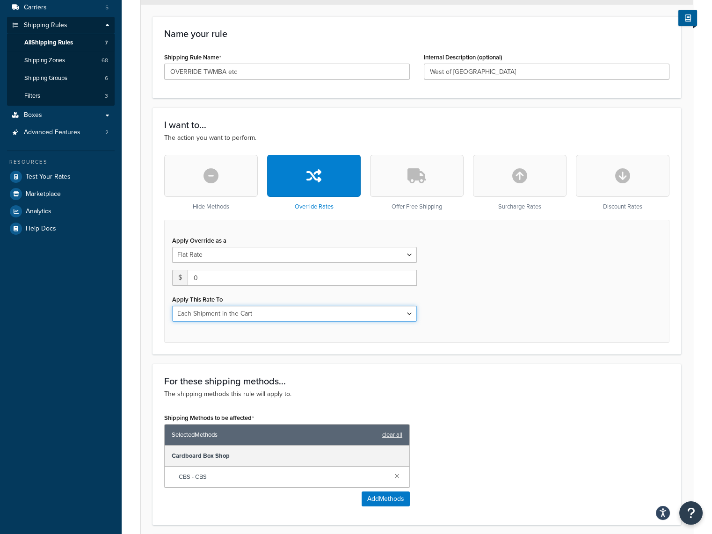
click at [410, 312] on select "Each Shipment in the Cart Each Shipping Group in the Cart Each Item within a Sh…" at bounding box center [294, 314] width 245 height 16
click at [172, 306] on select "Each Shipment in the Cart Each Shipping Group in the Cart Each Item within a Sh…" at bounding box center [294, 314] width 245 height 16
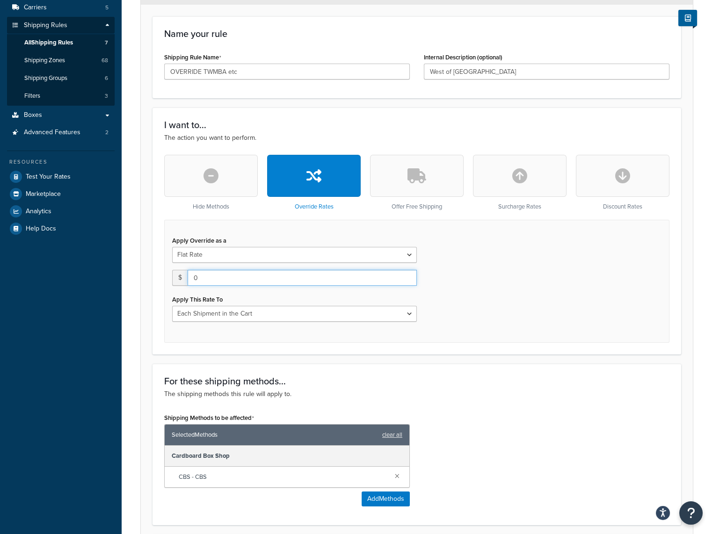
click at [257, 276] on input "0" at bounding box center [302, 278] width 229 height 16
type input "57"
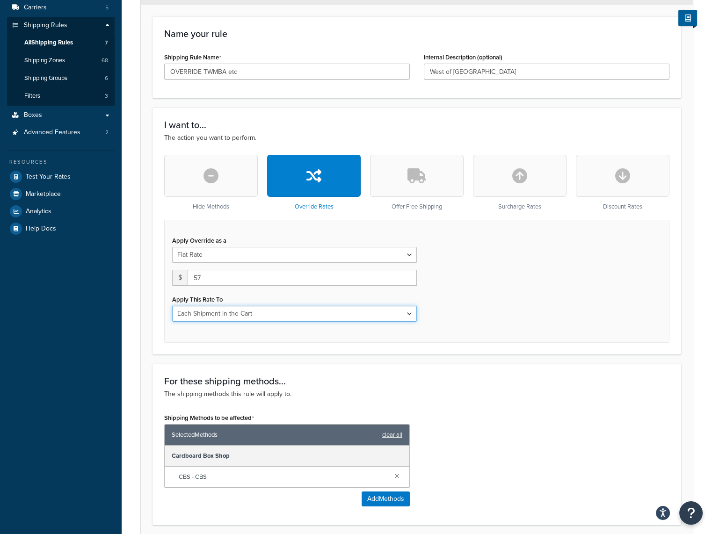
click at [277, 312] on select "Each Shipment in the Cart Each Shipping Group in the Cart Each Item within a Sh…" at bounding box center [294, 314] width 245 height 16
select select "SHIPPING_GROUP"
click at [172, 306] on select "Each Shipment in the Cart Each Shipping Group in the Cart Each Item within a Sh…" at bounding box center [294, 314] width 245 height 16
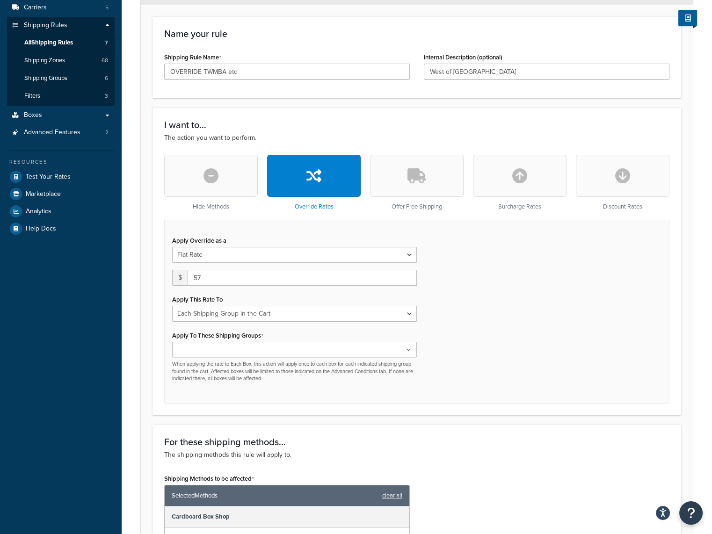
click at [357, 349] on ul at bounding box center [294, 349] width 245 height 15
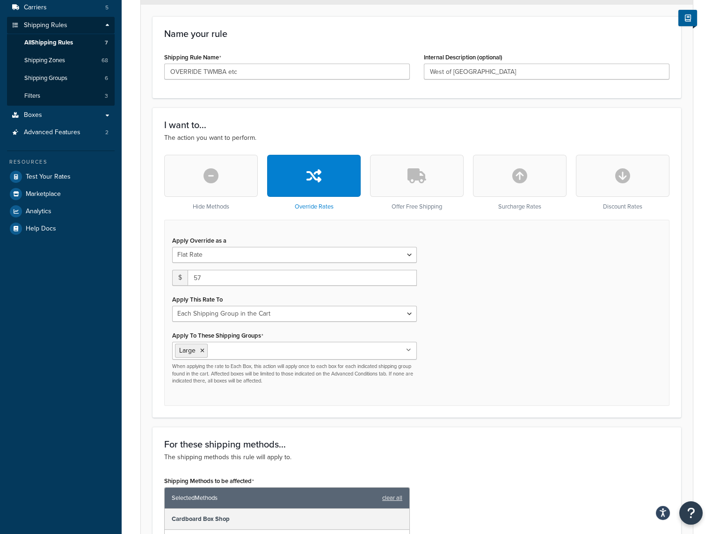
click at [473, 345] on div "Apply Override as a Flat Rate Percentage Flat Rate & Percentage $ 57 Apply This…" at bounding box center [416, 313] width 505 height 186
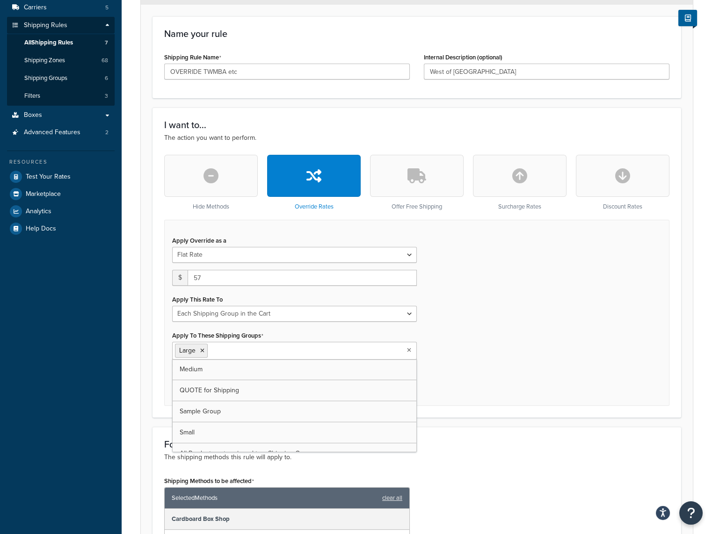
click at [409, 350] on icon at bounding box center [409, 351] width 4 height 6
click at [480, 376] on div "Apply Override as a Flat Rate Percentage Flat Rate & Percentage $ 57 Apply This…" at bounding box center [416, 313] width 505 height 186
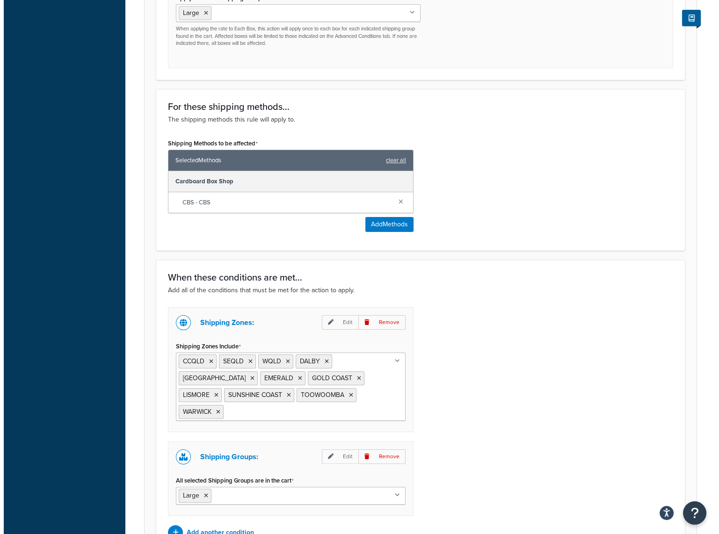
scroll to position [470, 0]
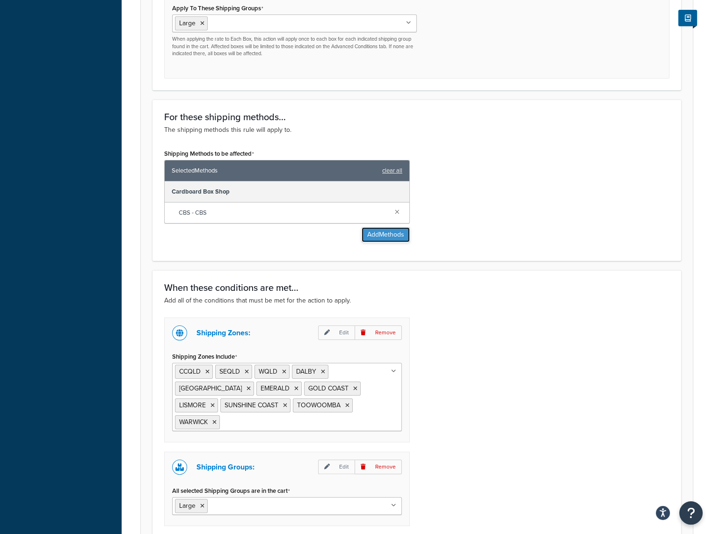
click at [389, 231] on button "Add Methods" at bounding box center [386, 234] width 48 height 15
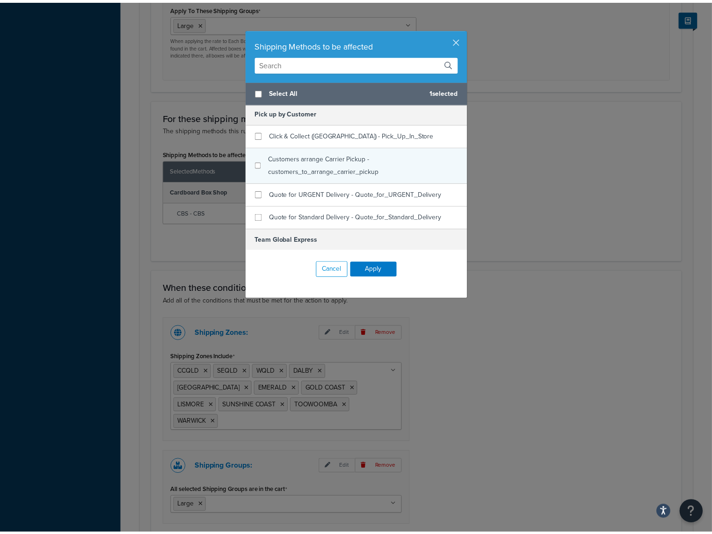
scroll to position [94, 0]
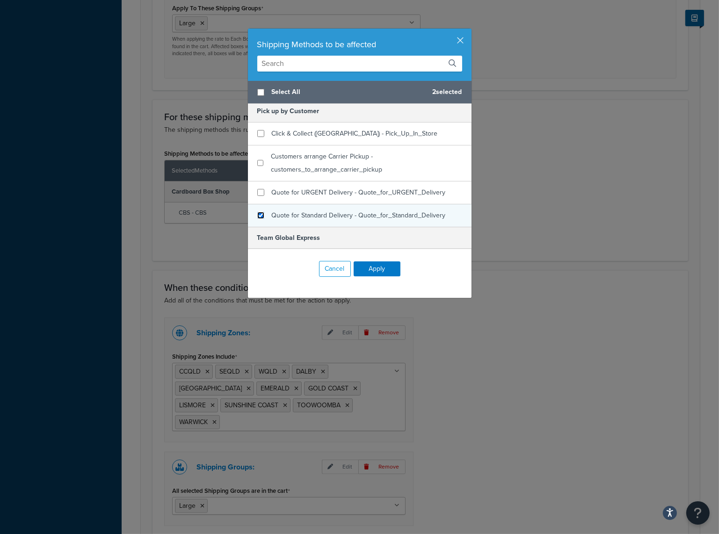
click at [257, 215] on input "checkbox" at bounding box center [260, 215] width 7 height 7
checkbox input "true"
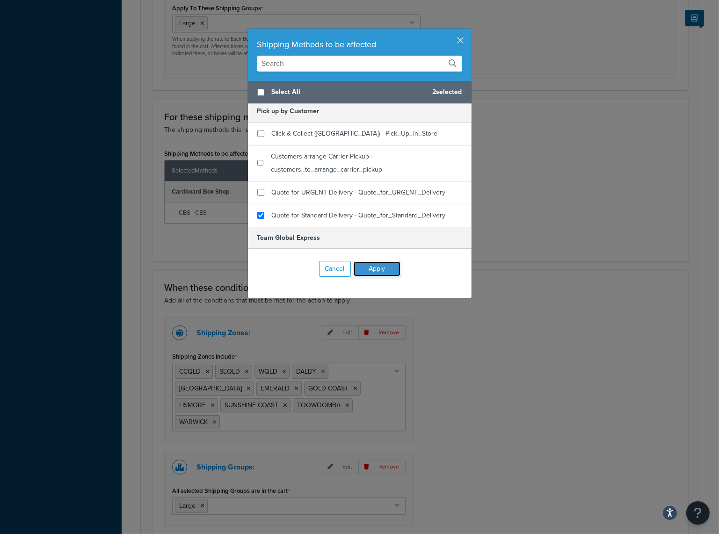
click at [373, 268] on button "Apply" at bounding box center [377, 268] width 47 height 15
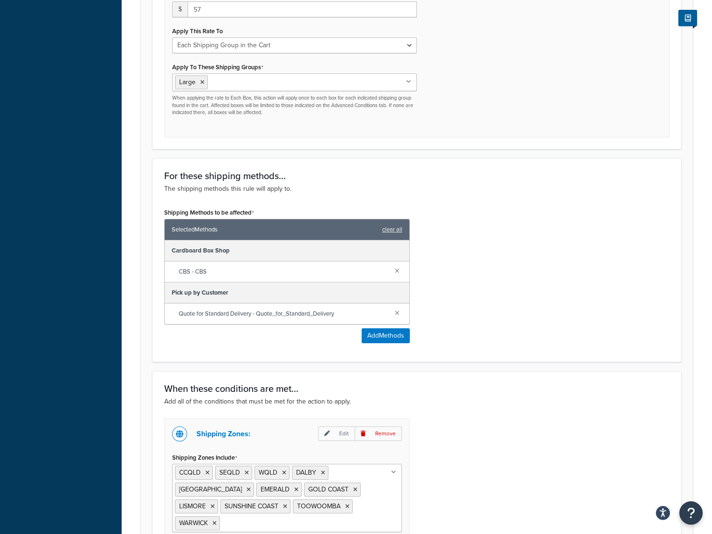
scroll to position [377, 0]
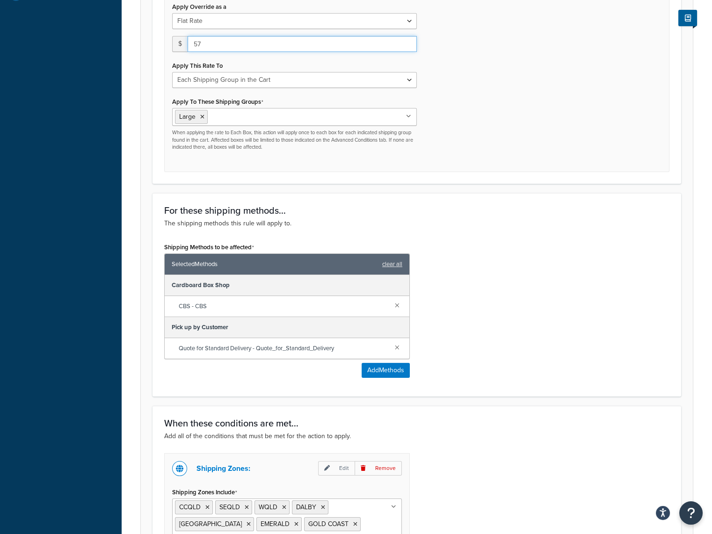
drag, startPoint x: 205, startPoint y: 43, endPoint x: 187, endPoint y: 43, distance: 18.2
click at [188, 43] on input "57" at bounding box center [302, 44] width 229 height 16
type input "80"
click at [491, 143] on div "Apply Override as a Flat Rate Percentage Flat Rate & Percentage $ 80 Apply This…" at bounding box center [416, 79] width 505 height 186
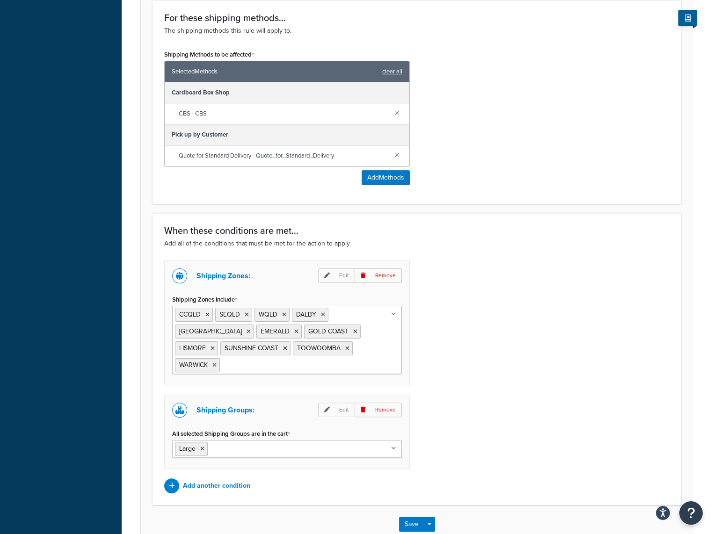
scroll to position [610, 0]
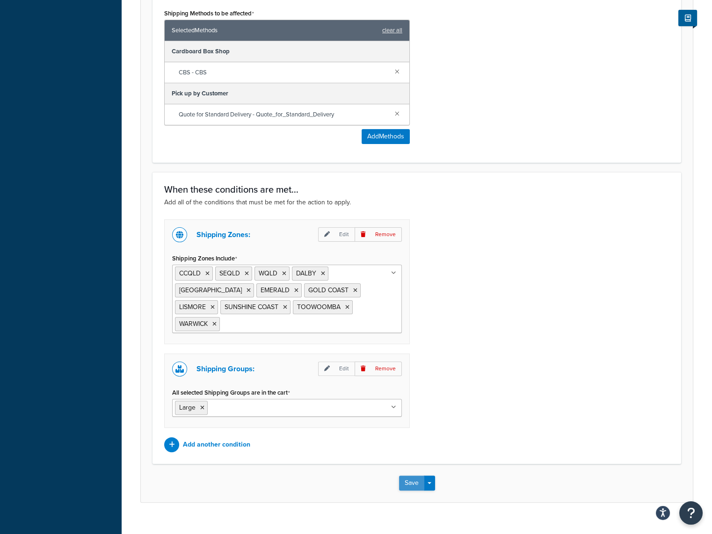
click at [410, 478] on button "Save" at bounding box center [411, 483] width 25 height 15
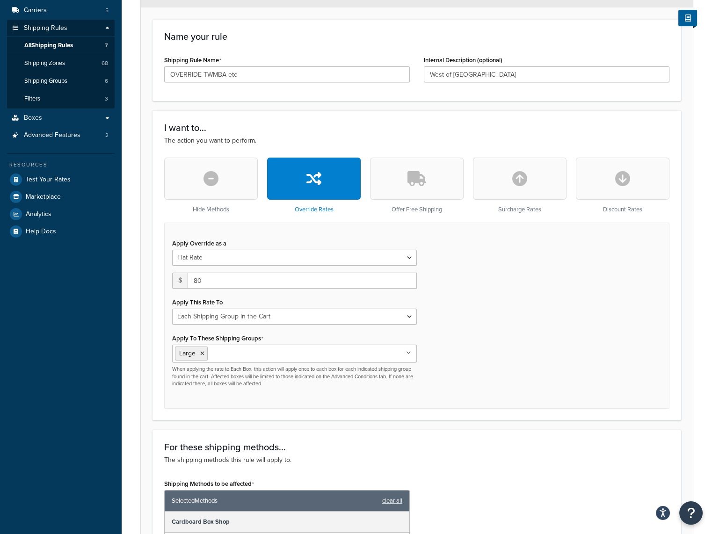
scroll to position [140, 0]
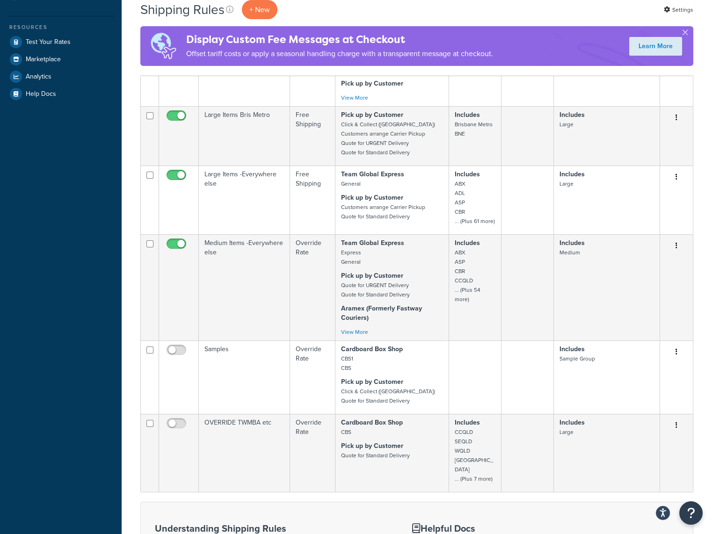
scroll to position [94, 0]
